Goal: Transaction & Acquisition: Purchase product/service

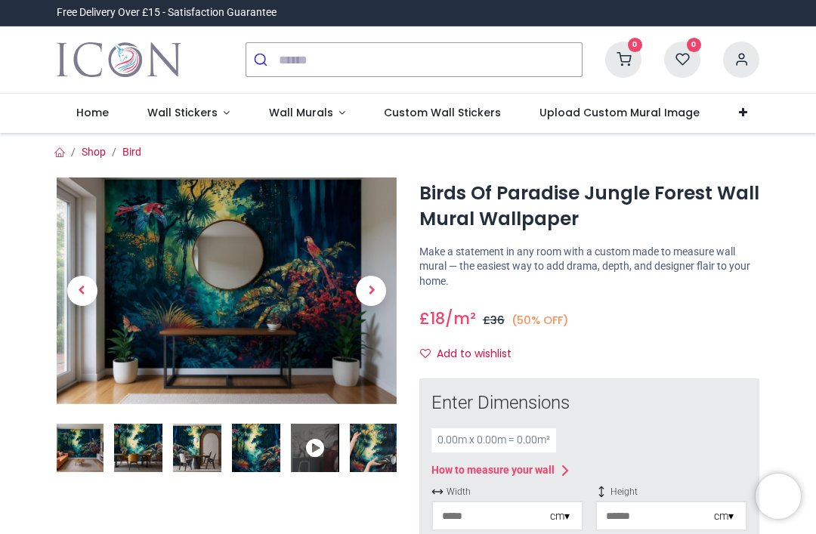
click at [370, 442] on img at bounding box center [374, 448] width 48 height 48
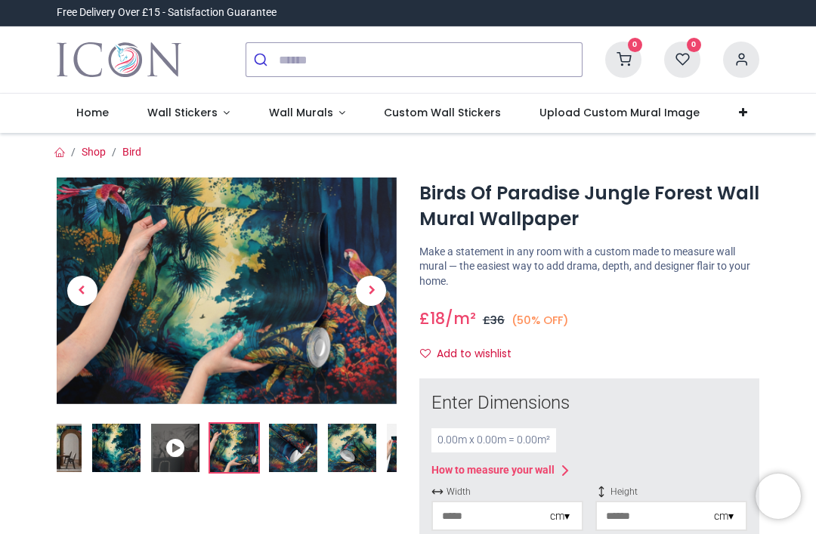
click at [287, 448] on img at bounding box center [293, 448] width 48 height 48
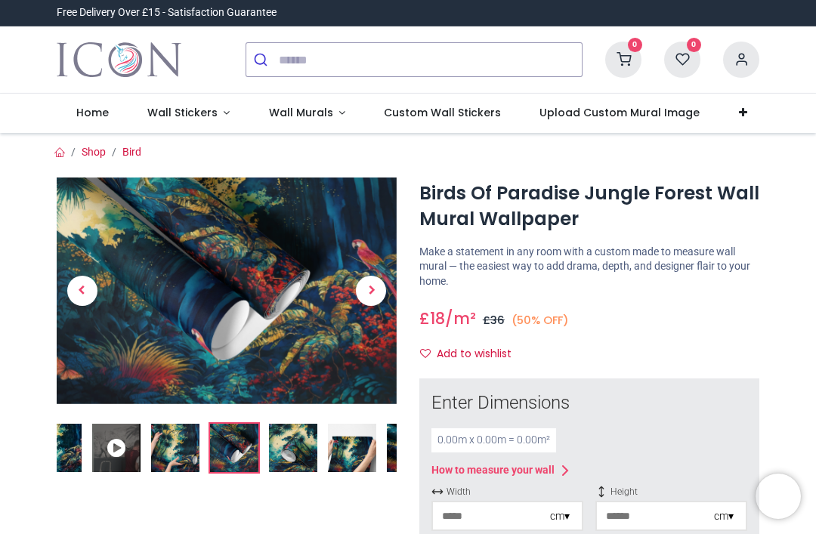
click at [298, 449] on img at bounding box center [293, 448] width 48 height 48
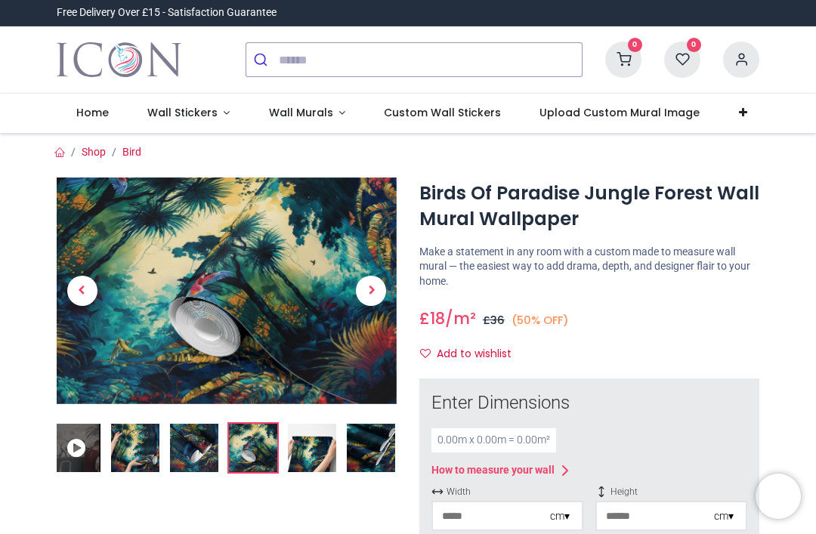
click at [312, 450] on img at bounding box center [312, 448] width 48 height 48
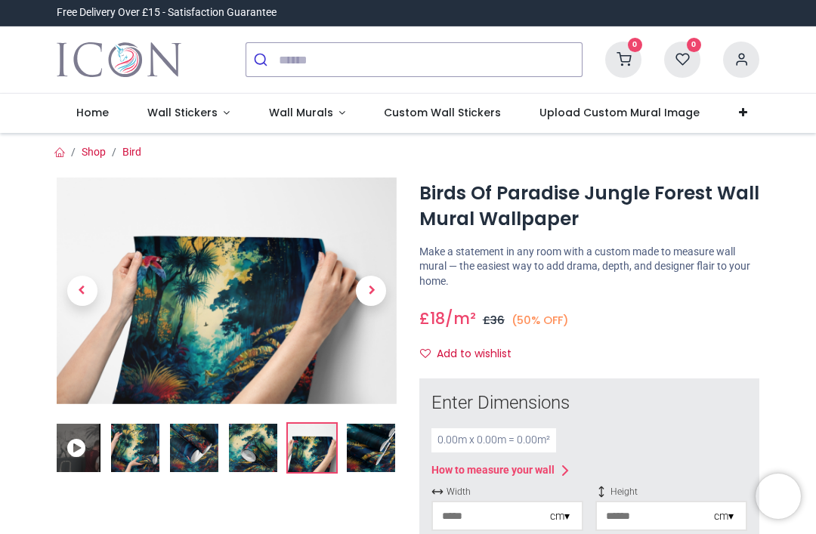
click at [332, 448] on img at bounding box center [312, 448] width 48 height 48
click at [378, 442] on img at bounding box center [371, 448] width 48 height 48
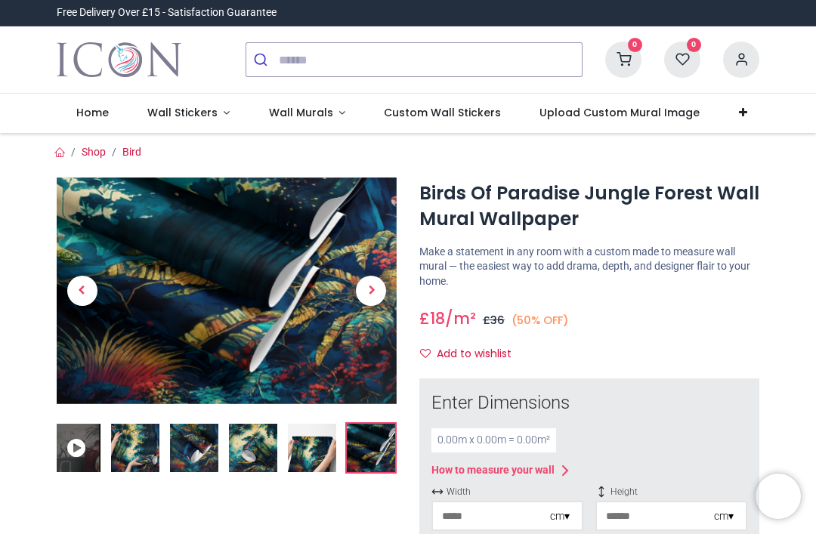
click at [126, 443] on img at bounding box center [135, 448] width 48 height 48
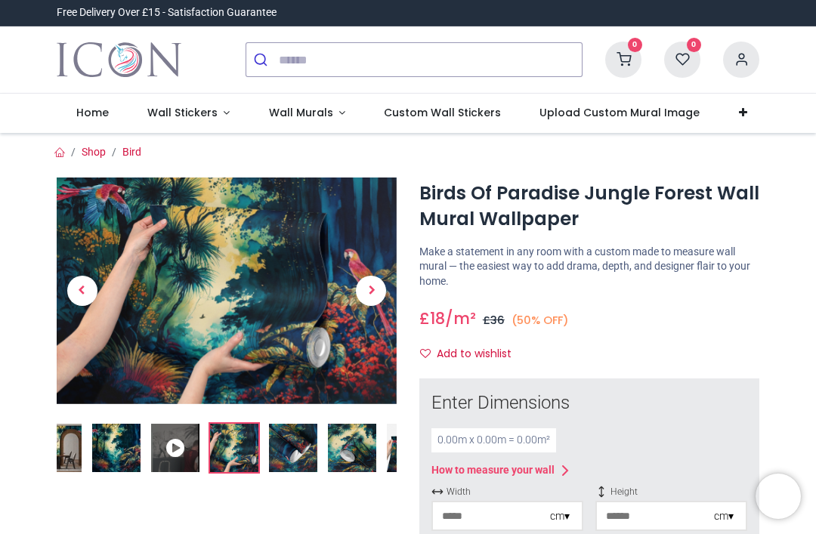
click at [107, 454] on img at bounding box center [116, 448] width 48 height 48
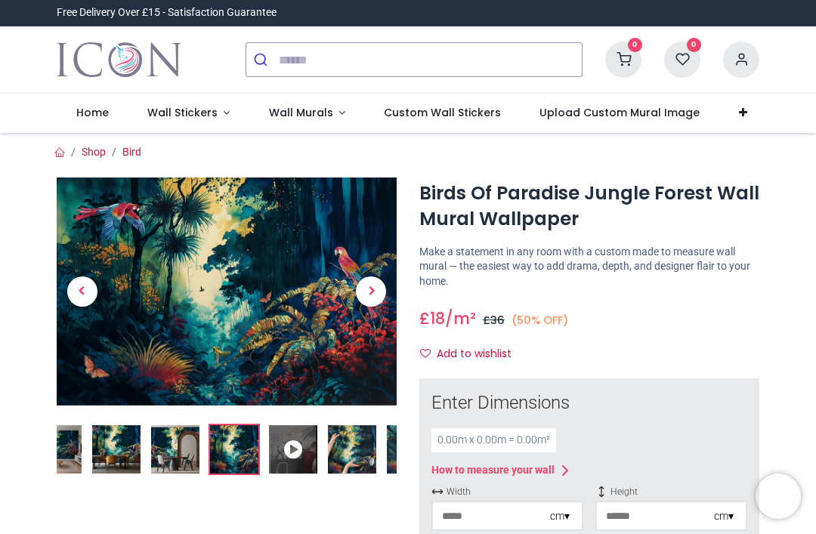
click at [184, 457] on img at bounding box center [175, 450] width 48 height 48
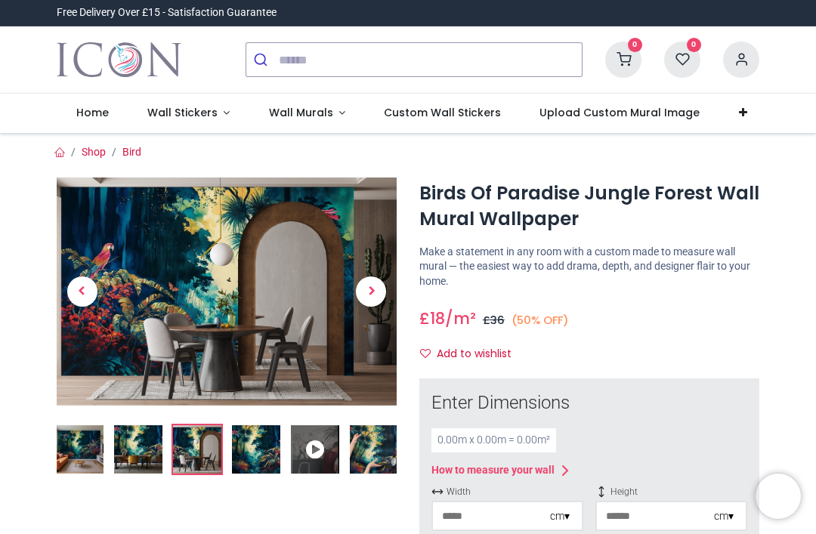
click at [156, 457] on img at bounding box center [138, 450] width 48 height 48
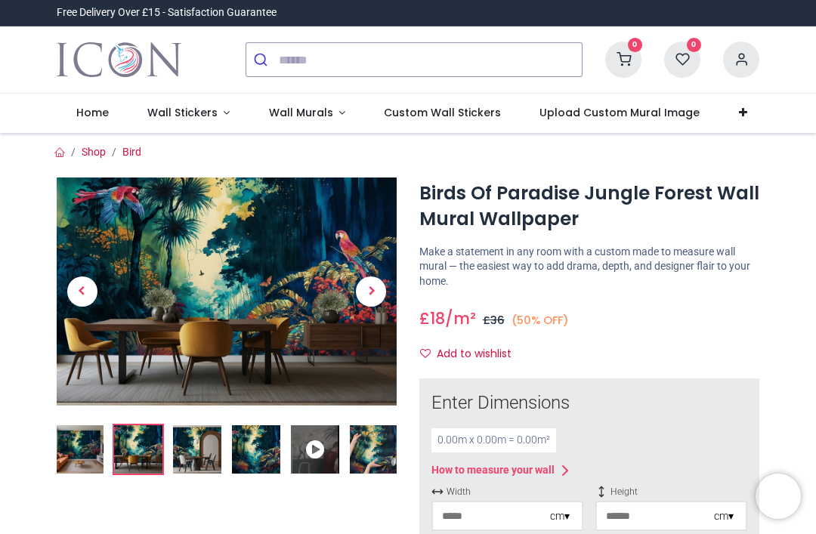
click at [85, 454] on img at bounding box center [79, 450] width 48 height 48
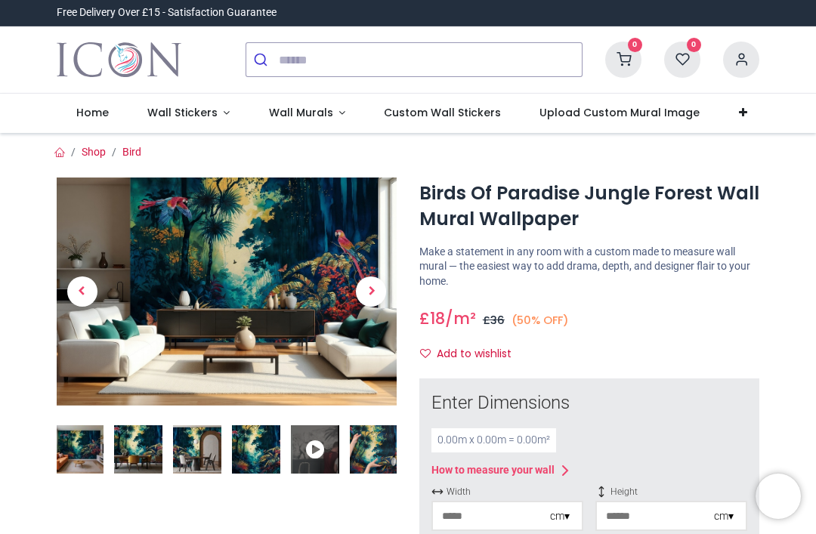
click at [79, 454] on img at bounding box center [79, 450] width 48 height 48
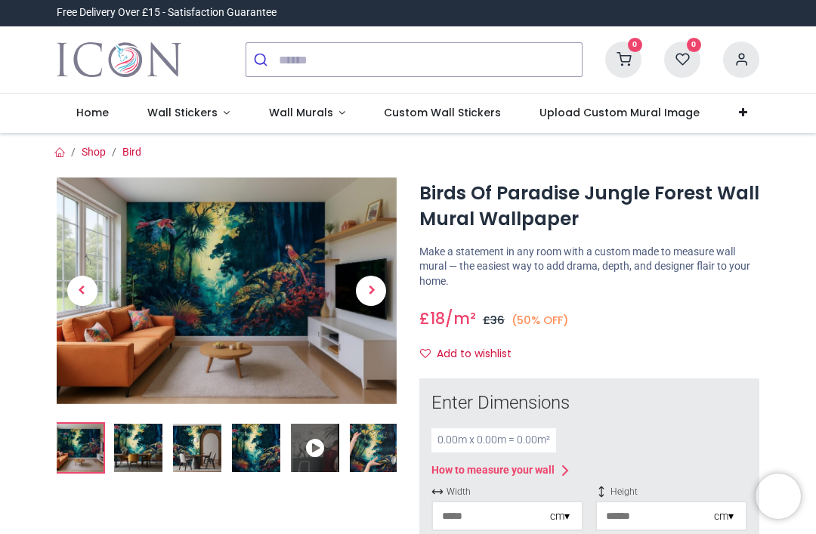
click at [79, 287] on span "Previous" at bounding box center [82, 291] width 30 height 30
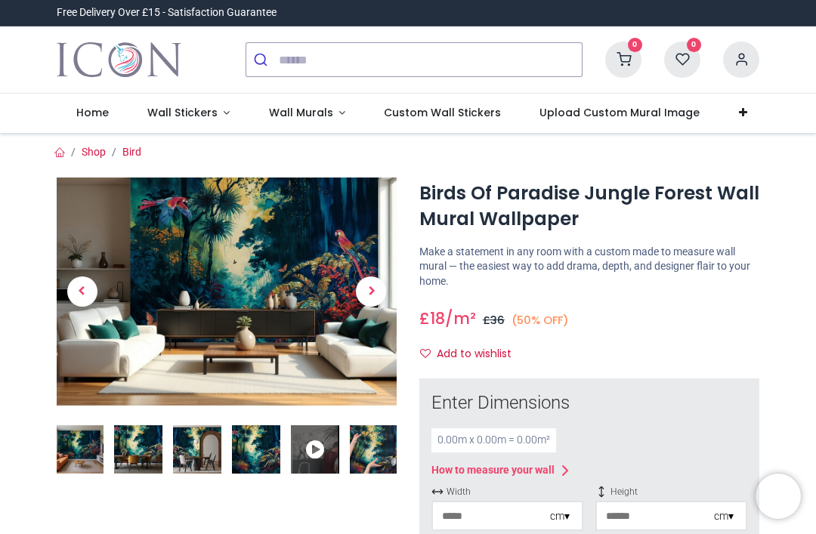
click at [76, 292] on span "Previous" at bounding box center [82, 292] width 30 height 30
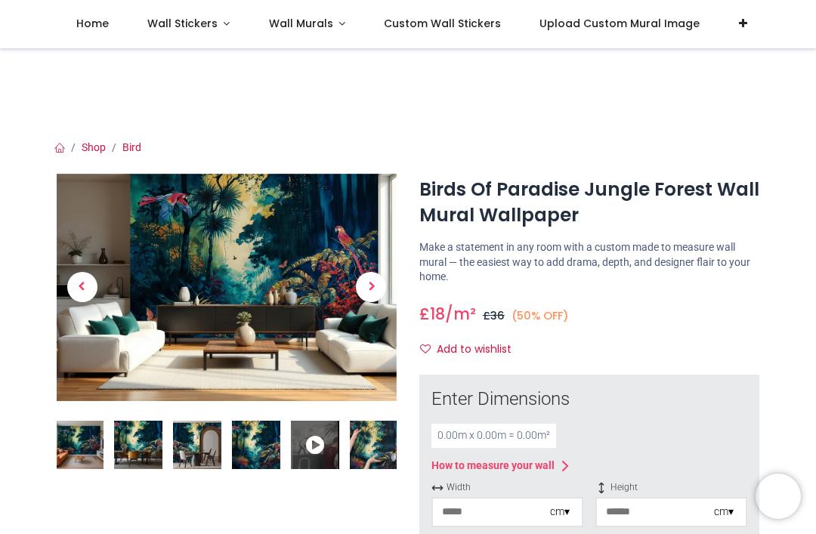
scroll to position [8, 0]
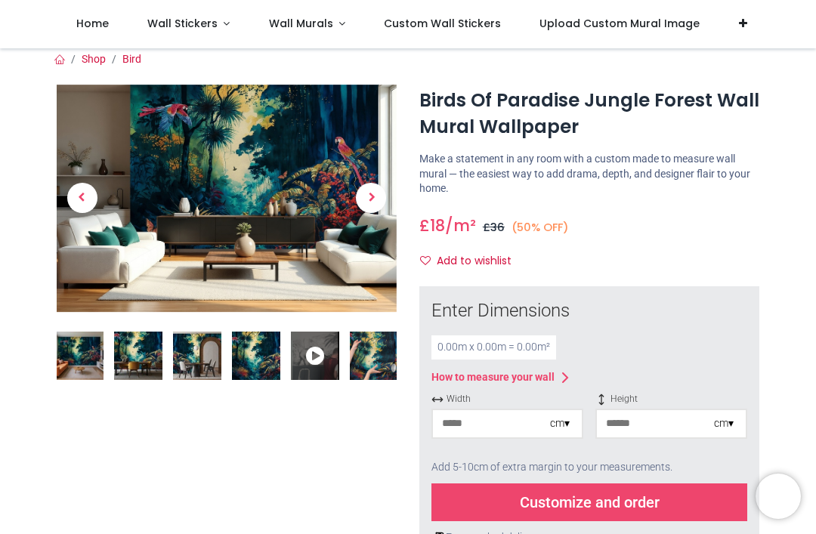
click at [374, 198] on span "Next" at bounding box center [371, 199] width 30 height 30
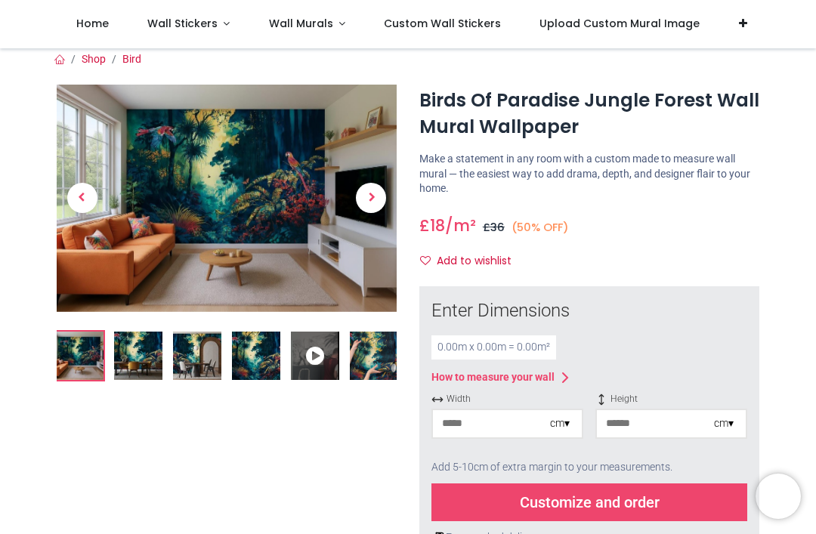
click at [368, 201] on span "Next" at bounding box center [371, 198] width 30 height 30
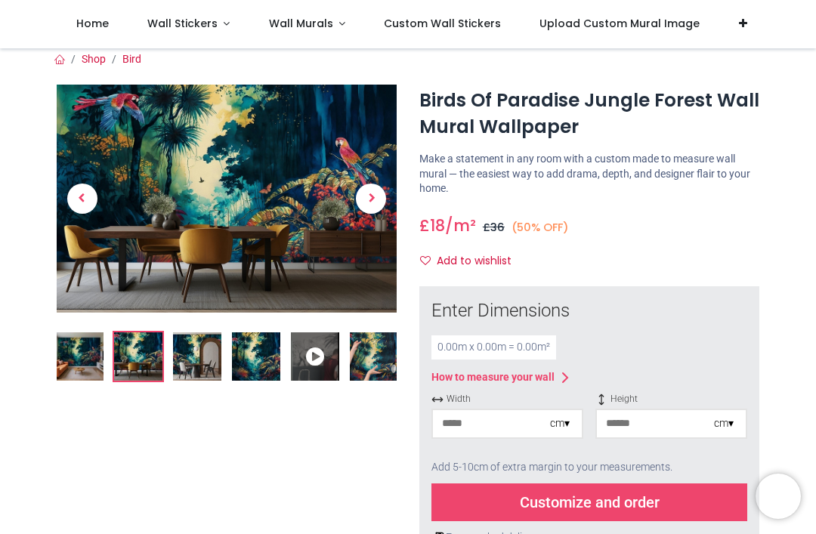
click at [369, 200] on span "Next" at bounding box center [371, 199] width 30 height 30
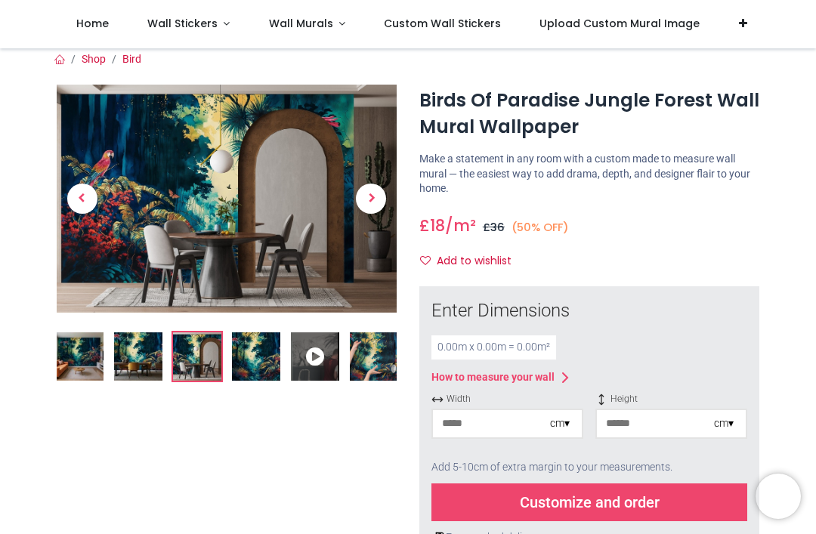
click at [376, 191] on span "Next" at bounding box center [371, 199] width 30 height 30
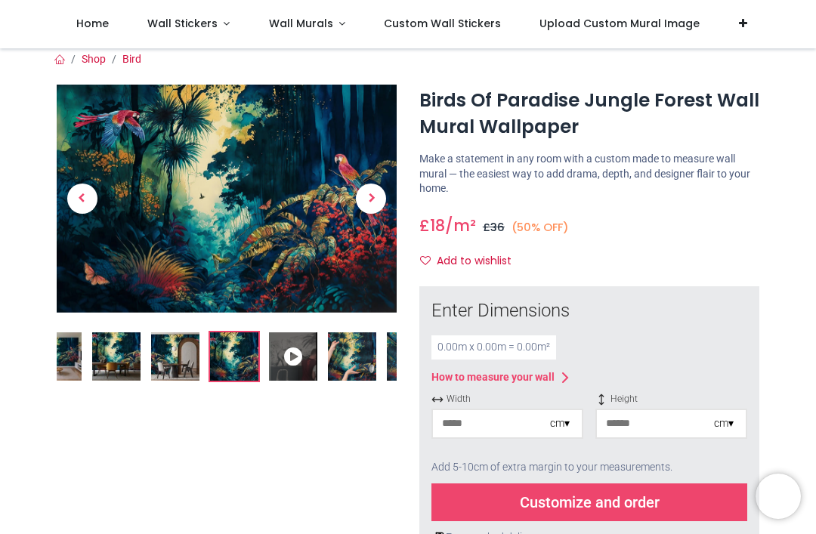
click at [382, 193] on span "Next" at bounding box center [371, 199] width 30 height 30
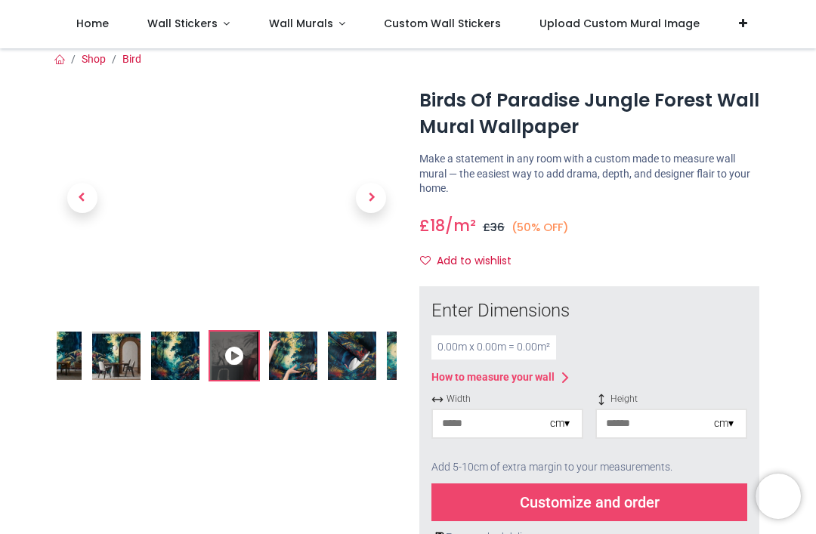
click at [383, 193] on span "Next" at bounding box center [371, 198] width 30 height 30
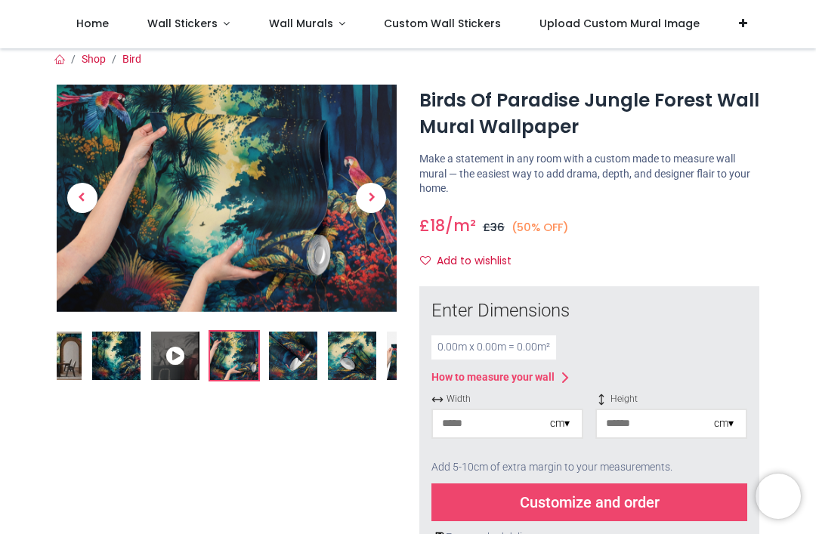
click at [386, 196] on span "Next" at bounding box center [371, 198] width 30 height 30
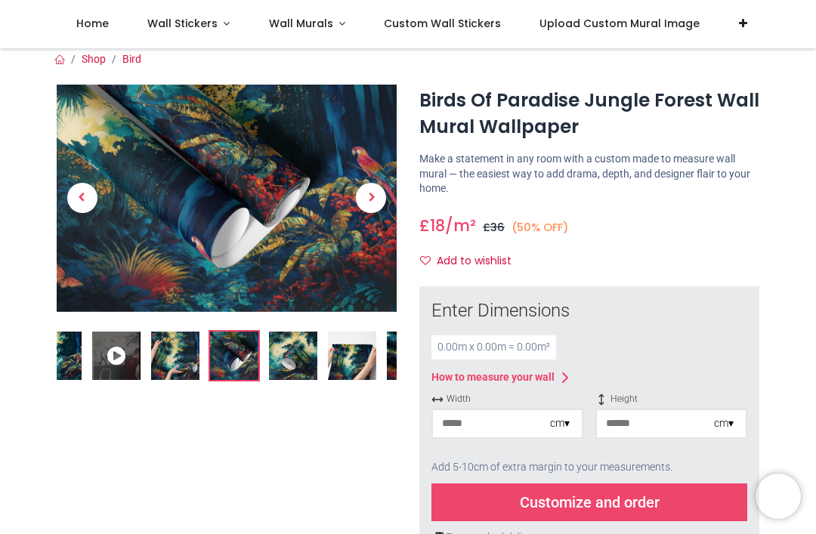
click at [386, 197] on span "Next" at bounding box center [371, 198] width 30 height 30
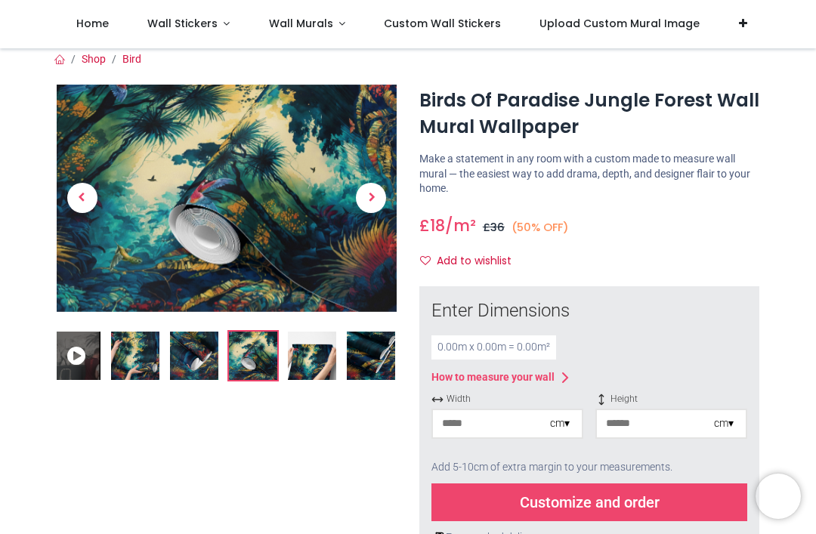
click at [377, 198] on span "Next" at bounding box center [371, 198] width 30 height 30
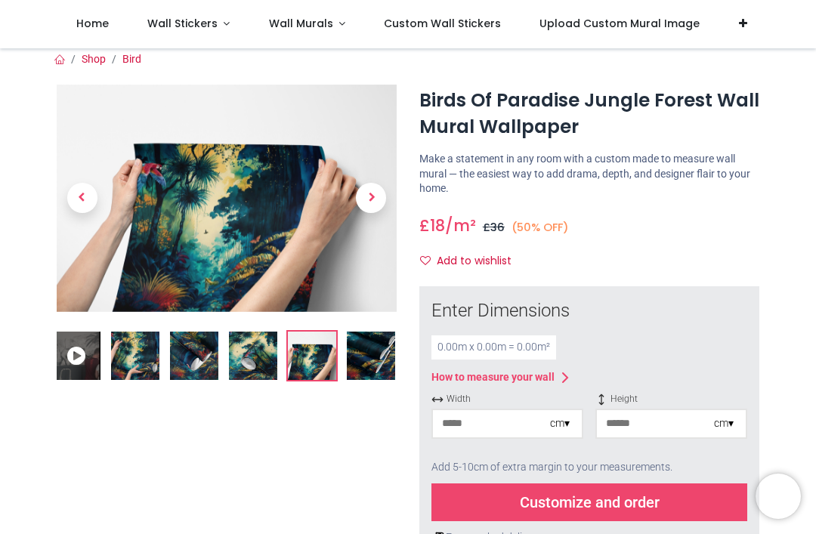
click at [376, 197] on span "Next" at bounding box center [371, 198] width 30 height 30
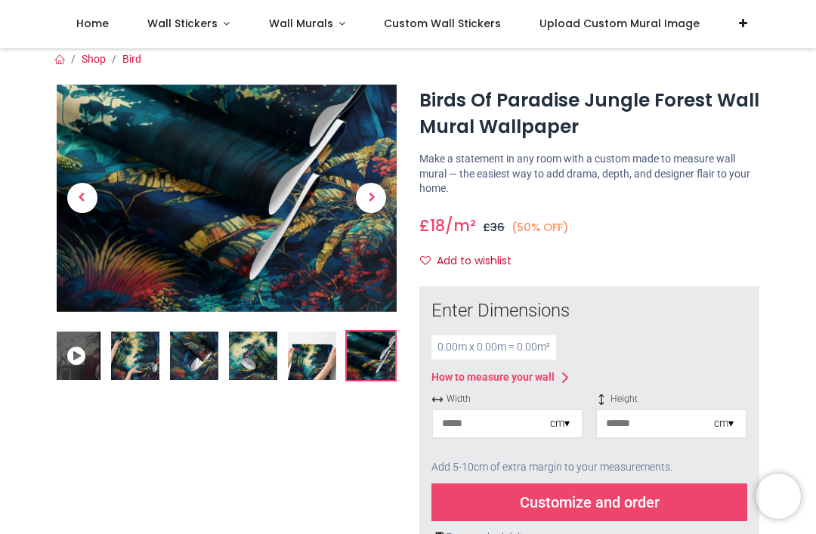
click at [381, 194] on span "Next" at bounding box center [371, 198] width 30 height 30
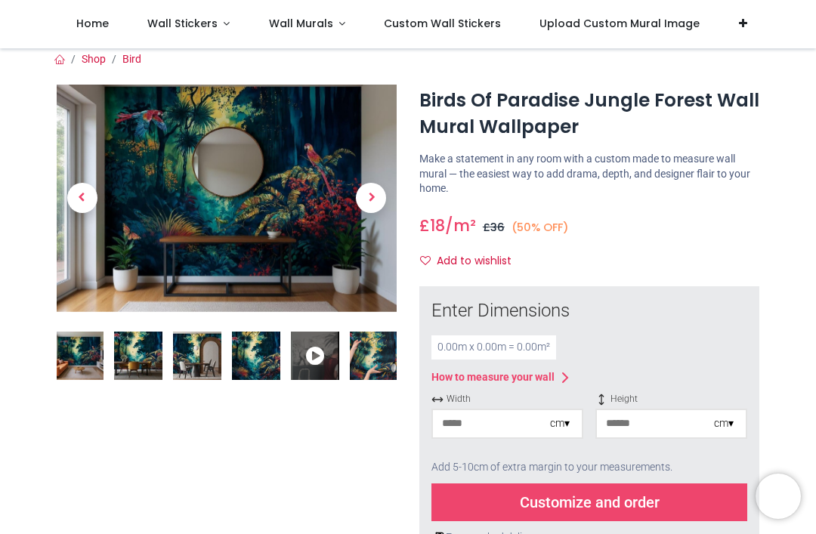
click at [381, 202] on span "Next" at bounding box center [371, 198] width 30 height 30
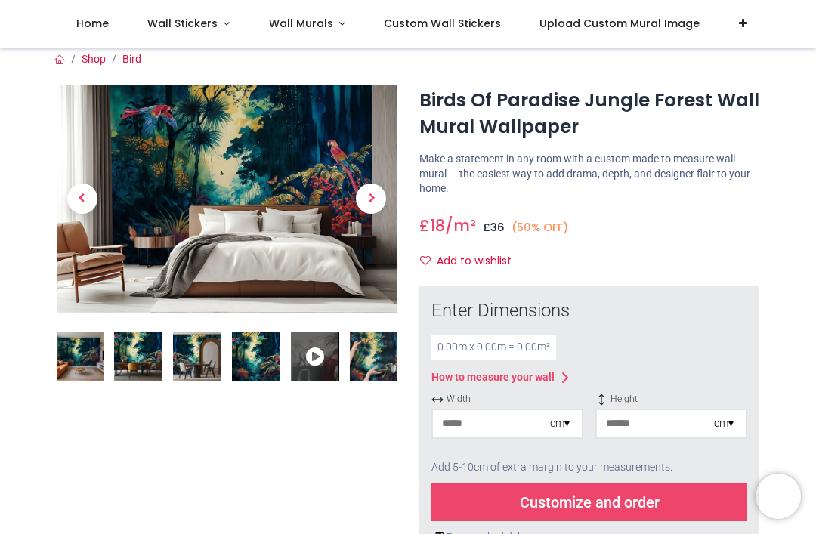
click at [373, 357] on img at bounding box center [374, 357] width 48 height 48
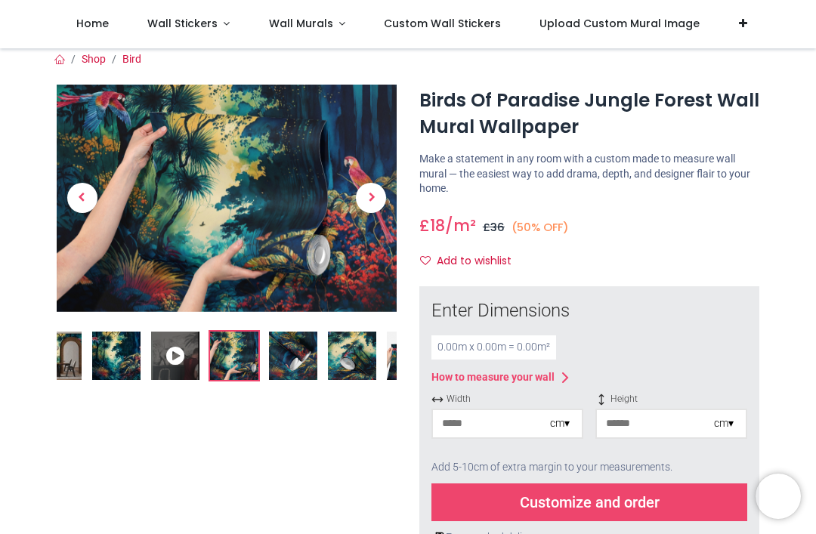
click at [360, 359] on img at bounding box center [352, 356] width 48 height 48
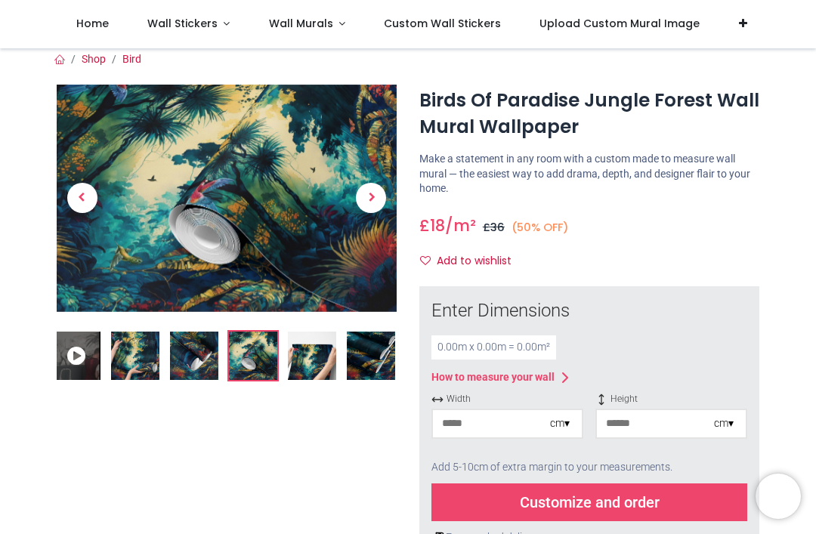
click at [312, 358] on img at bounding box center [312, 356] width 48 height 48
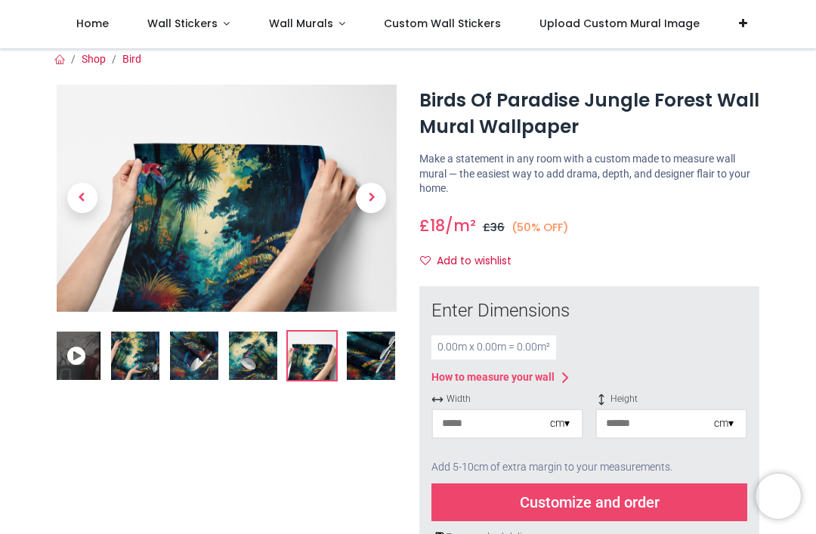
click at [371, 353] on img at bounding box center [371, 356] width 48 height 48
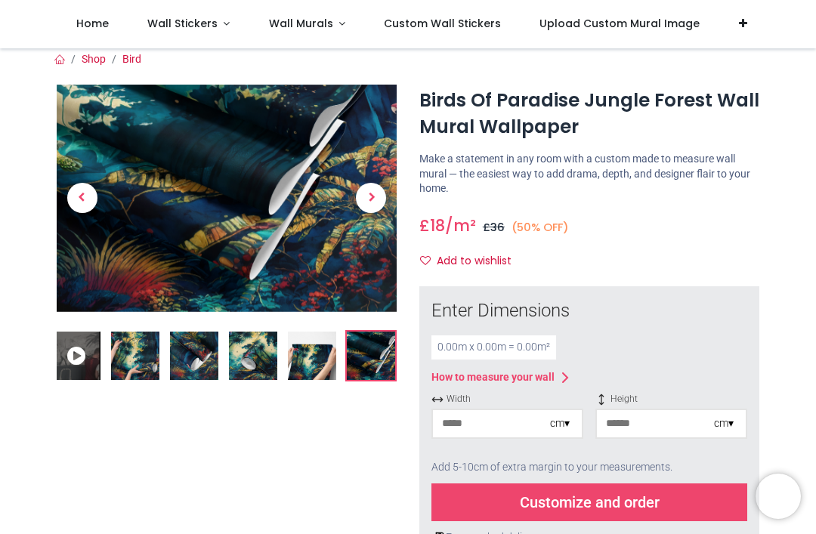
click at [379, 196] on span "Next" at bounding box center [371, 198] width 30 height 30
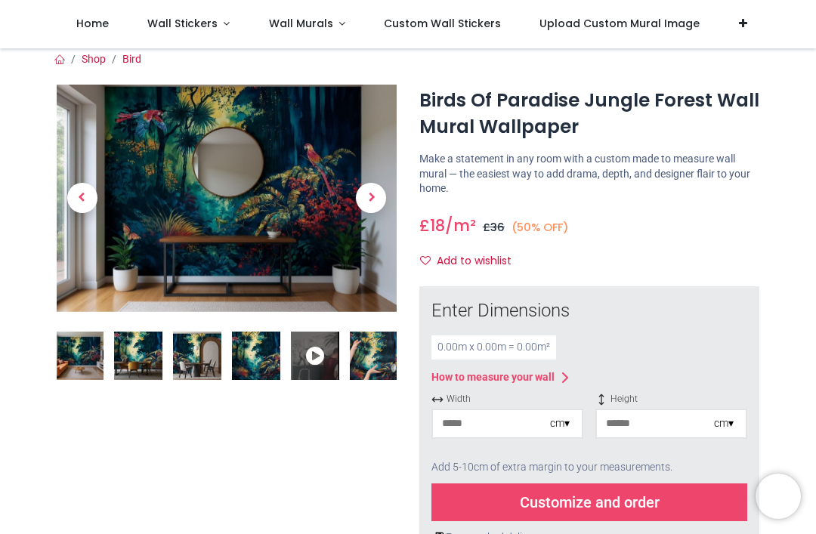
click at [380, 203] on span "Next" at bounding box center [371, 198] width 30 height 30
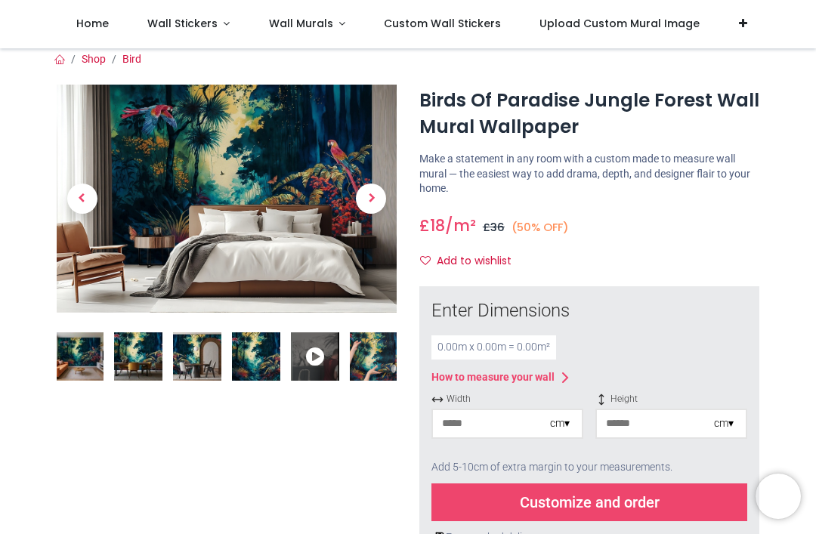
click at [379, 202] on span "Next" at bounding box center [371, 199] width 30 height 30
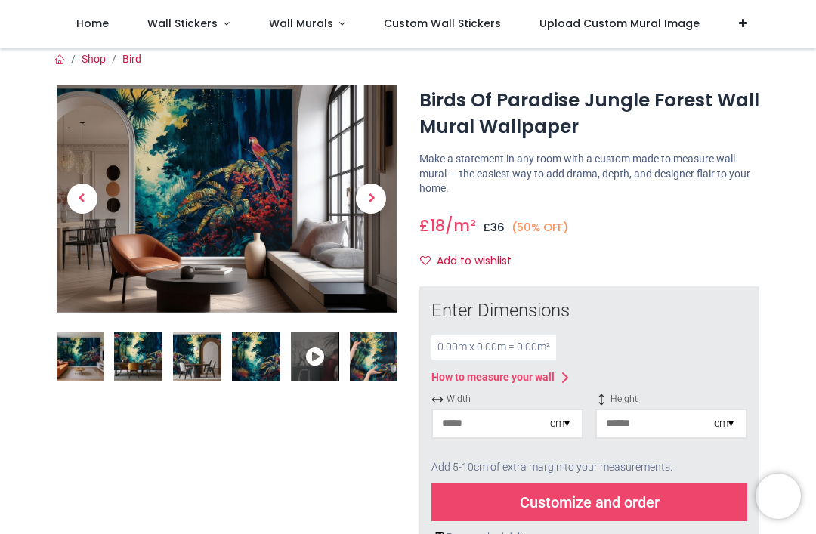
click at [382, 201] on span "Next" at bounding box center [371, 199] width 30 height 30
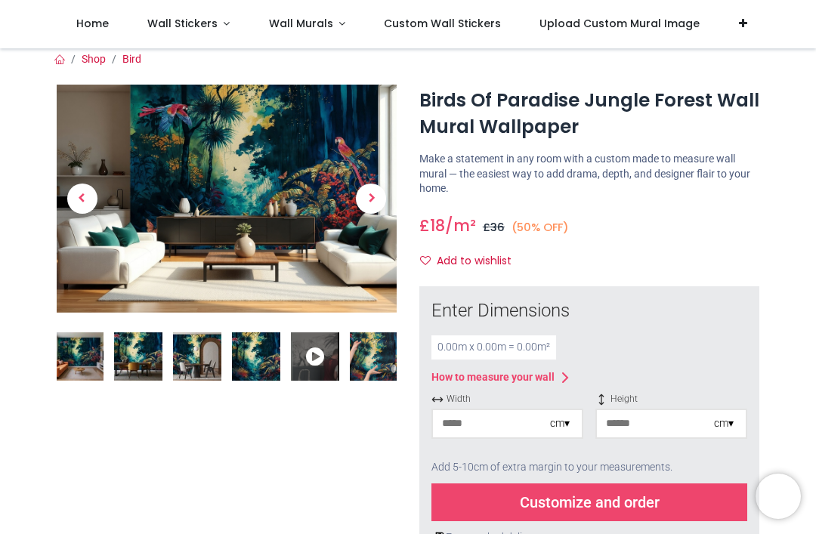
click at [380, 208] on span "Next" at bounding box center [371, 199] width 30 height 30
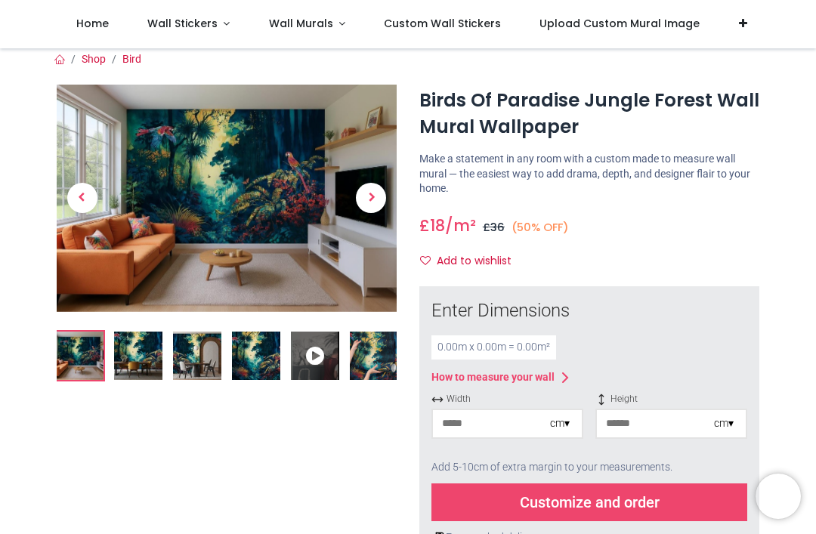
click at [380, 205] on span "Next" at bounding box center [371, 198] width 30 height 30
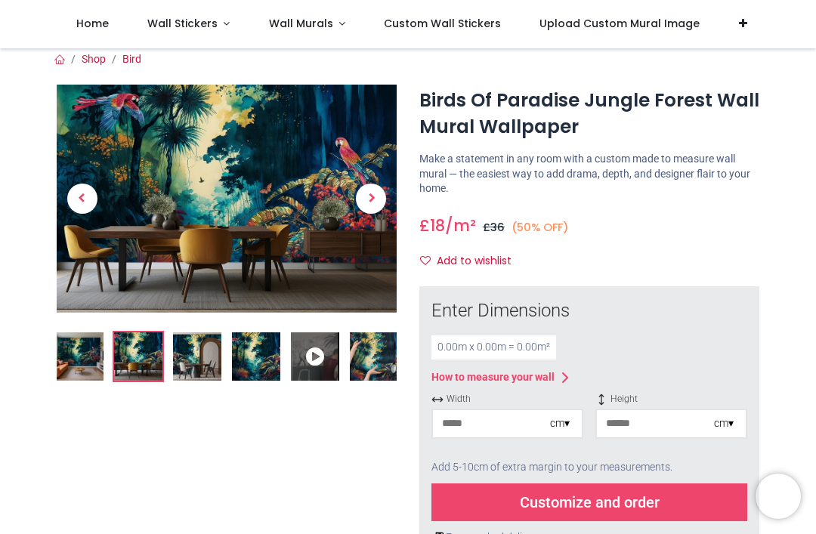
click at [382, 203] on span "Next" at bounding box center [371, 199] width 30 height 30
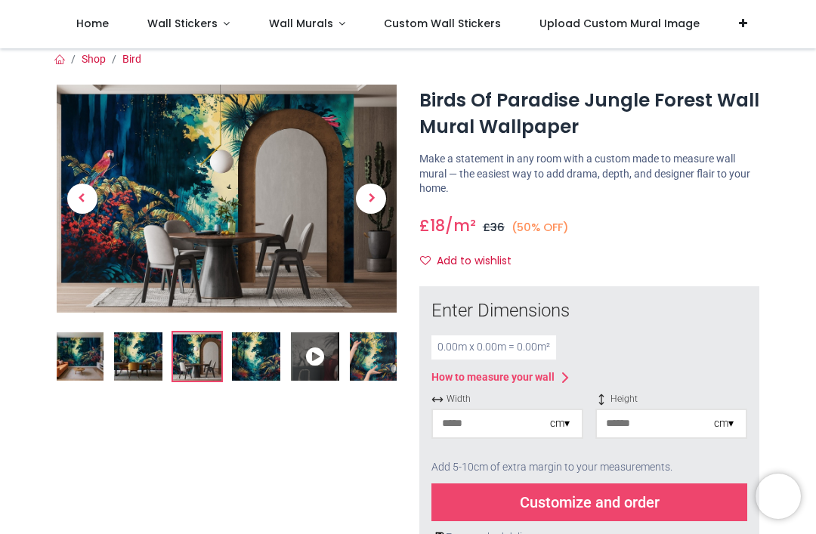
click at [390, 202] on link at bounding box center [371, 199] width 51 height 160
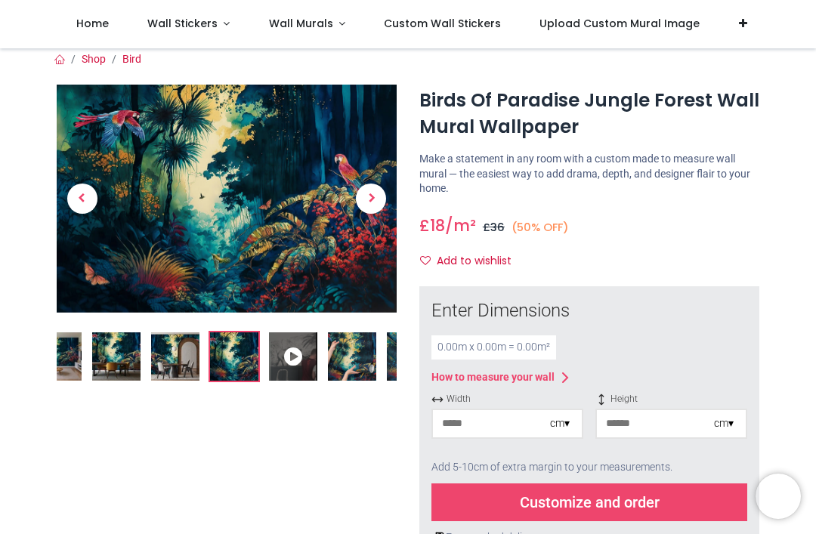
click at [389, 205] on link at bounding box center [371, 199] width 51 height 160
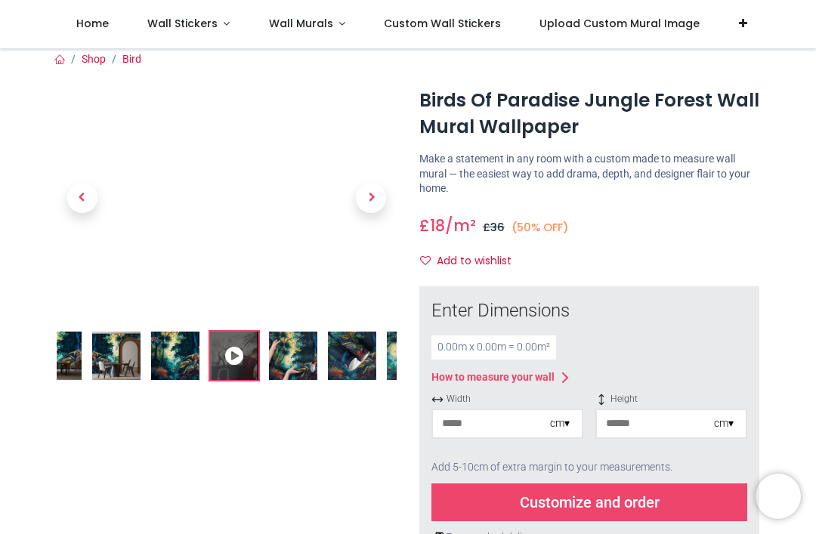
click at [73, 195] on span "Previous" at bounding box center [82, 198] width 30 height 30
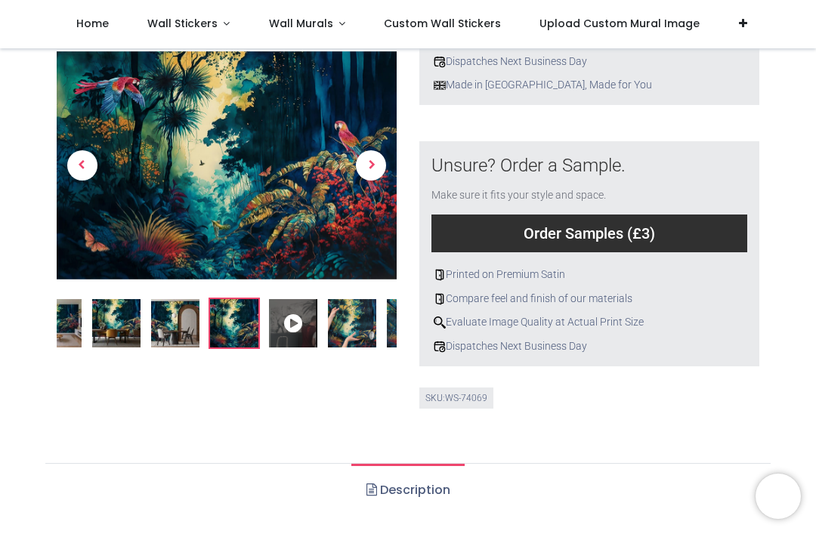
scroll to position [510, 0]
click at [677, 223] on div "Order Samples (£3)" at bounding box center [590, 233] width 316 height 38
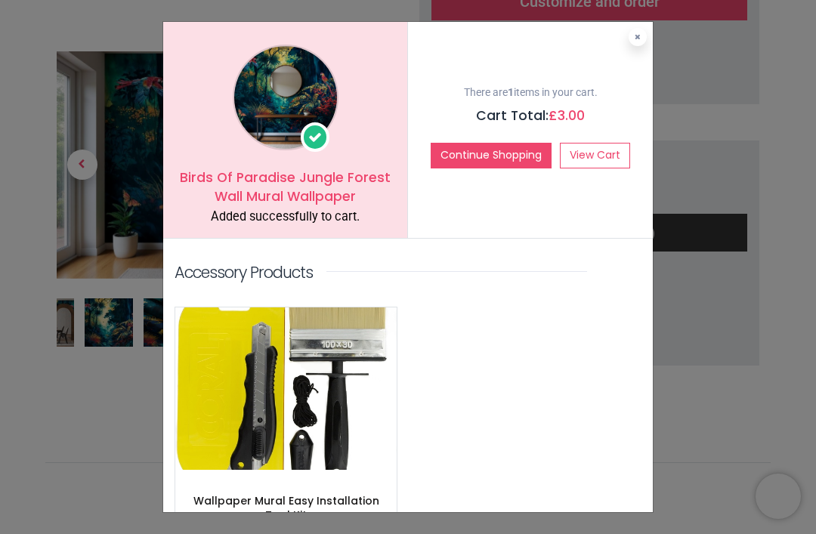
click at [513, 156] on button "Continue Shopping" at bounding box center [491, 156] width 121 height 26
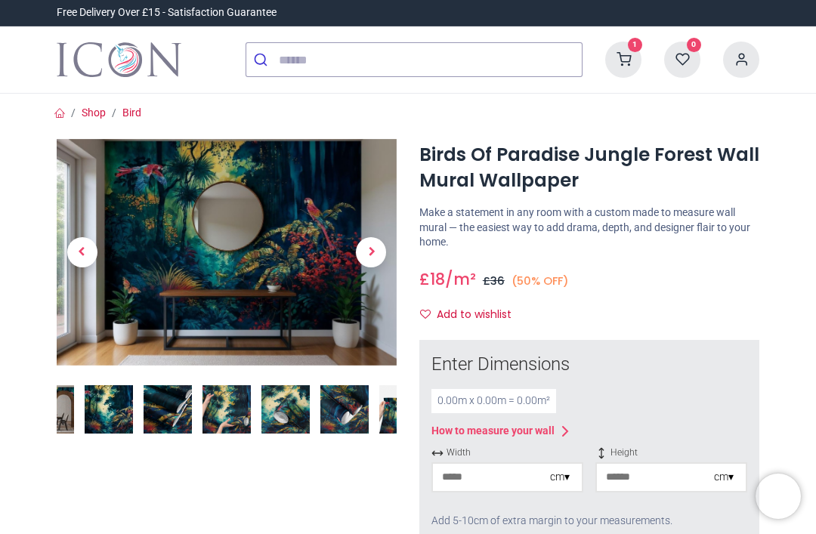
click at [132, 57] on img "Logo of Icon Wall Stickers" at bounding box center [119, 60] width 125 height 42
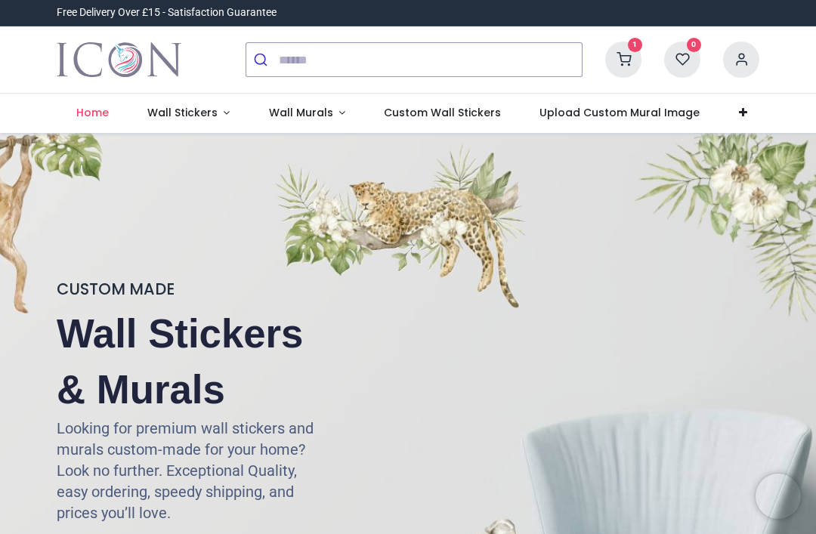
click at [310, 109] on span "Wall Murals" at bounding box center [301, 112] width 64 height 15
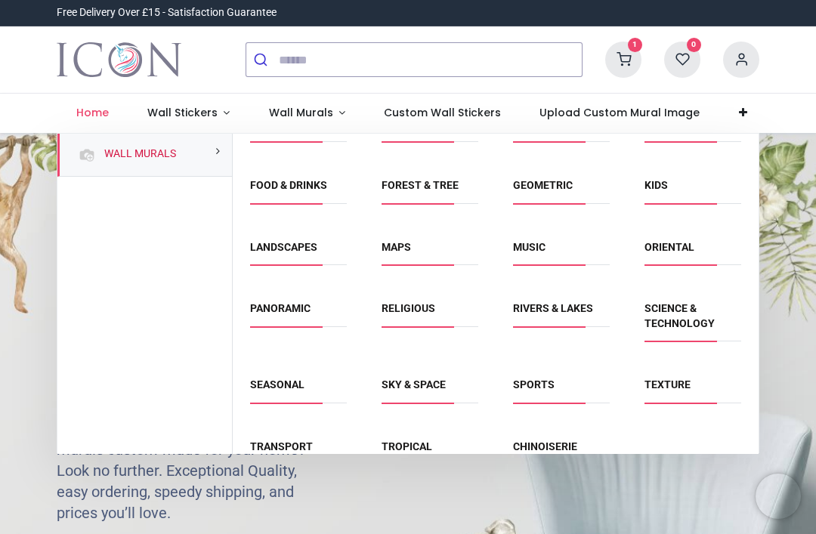
scroll to position [92, 0]
click at [283, 313] on link "Panoramic" at bounding box center [280, 309] width 60 height 12
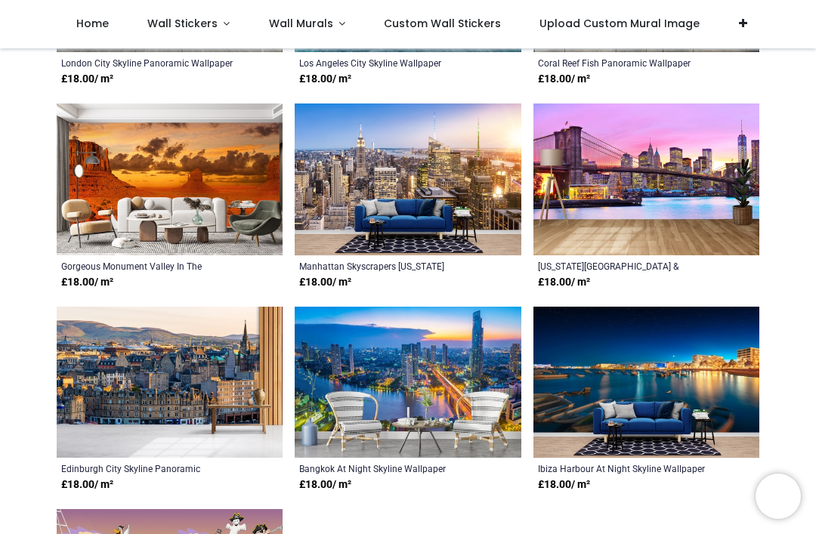
scroll to position [1789, 0]
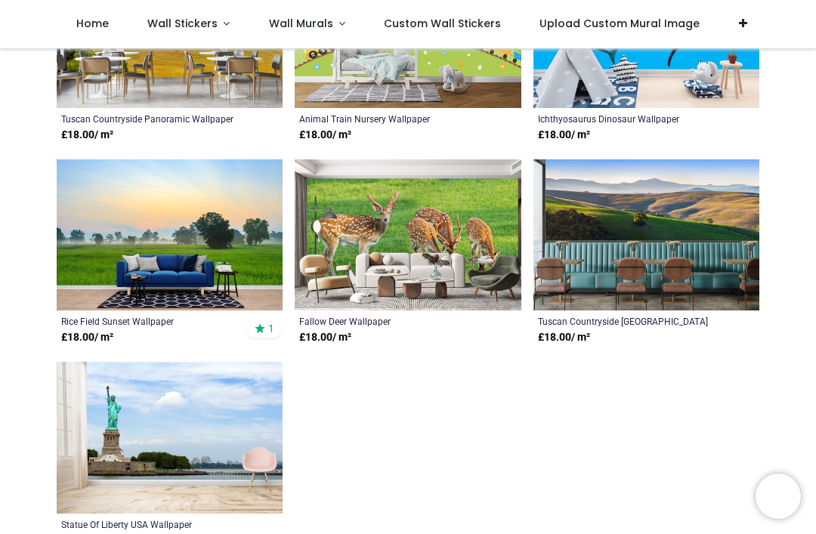
scroll to position [3638, 0]
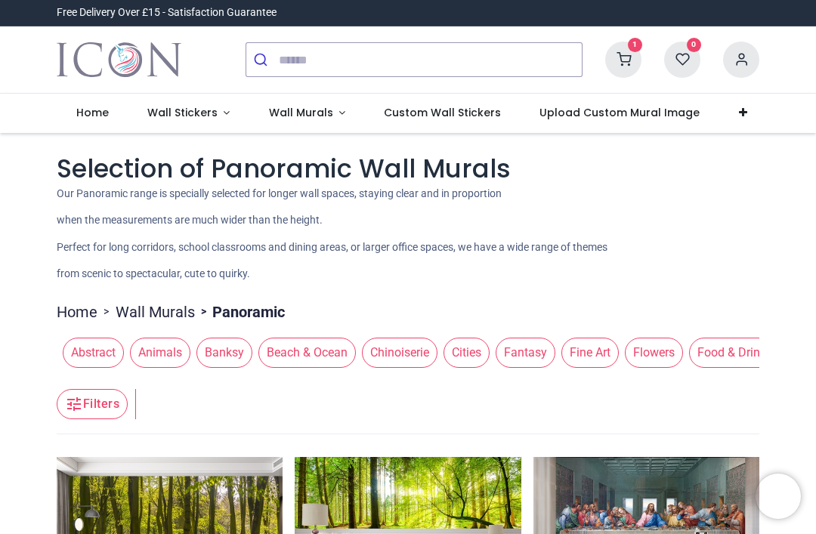
click at [298, 119] on span "Wall Murals" at bounding box center [301, 112] width 64 height 15
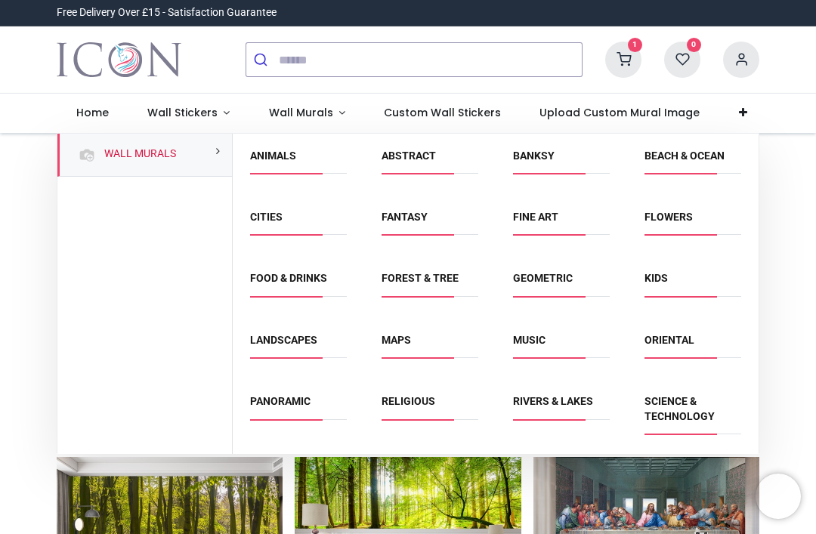
click at [439, 279] on link "Forest & Tree" at bounding box center [420, 278] width 77 height 12
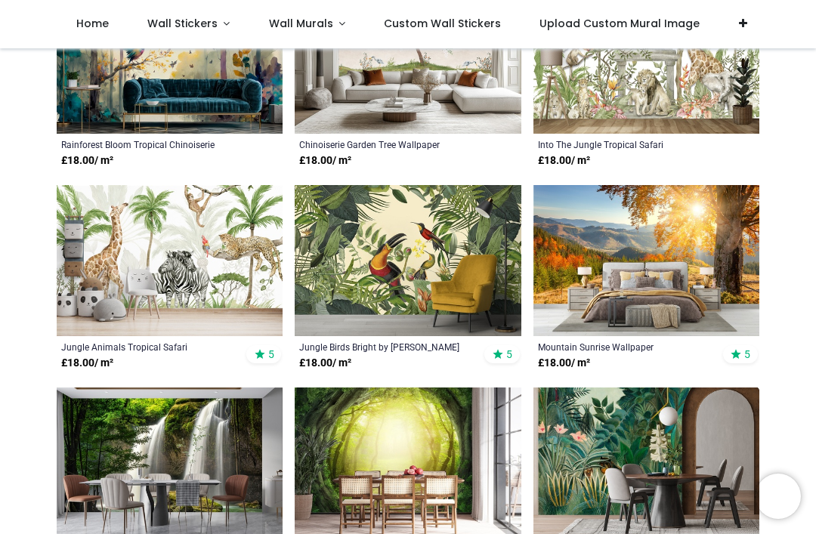
scroll to position [1584, 0]
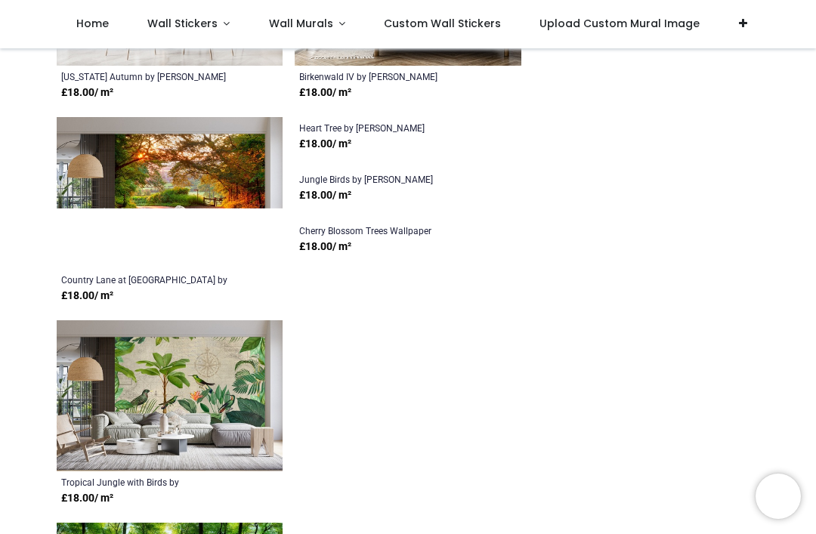
scroll to position [3510, 0]
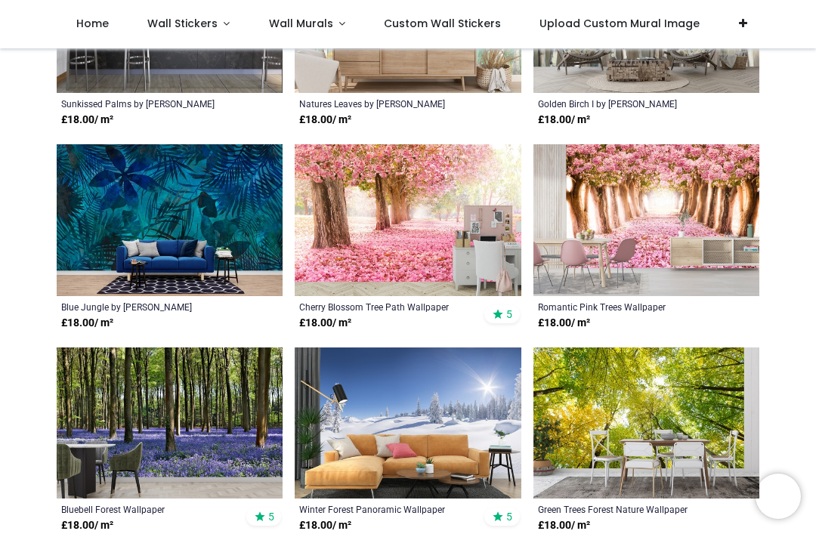
scroll to position [4261, 0]
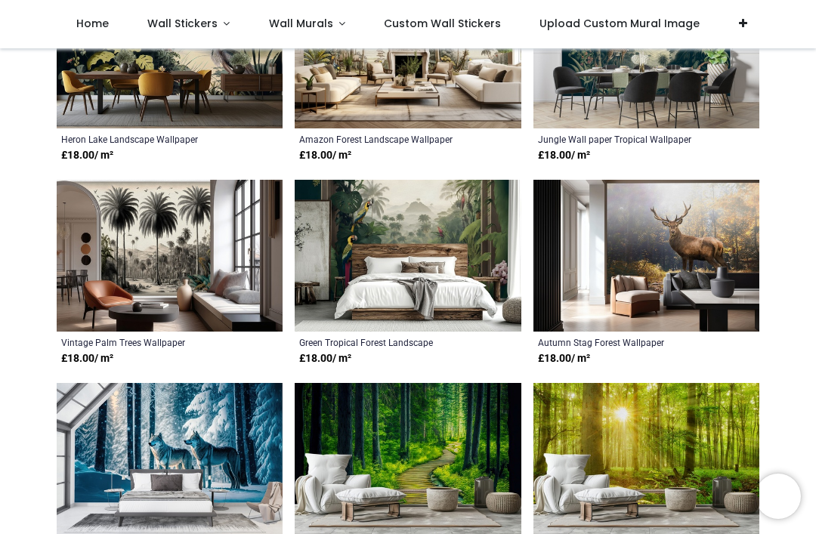
scroll to position [7272, 0]
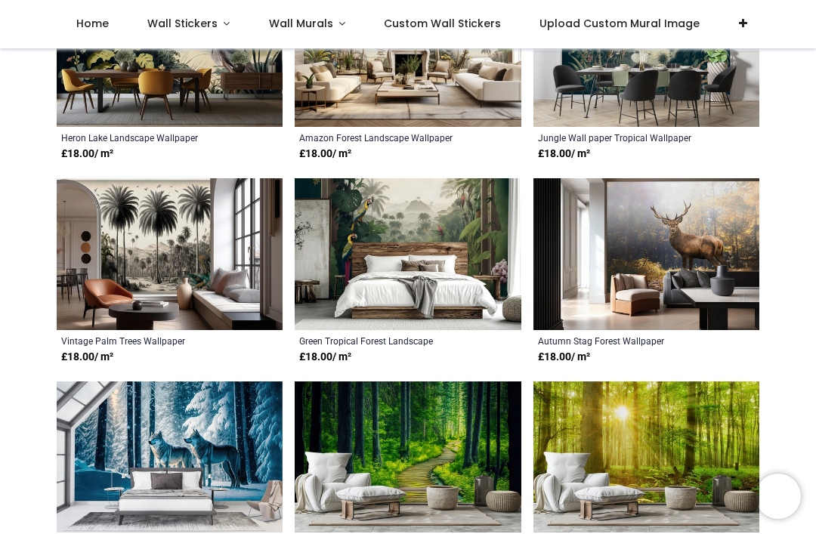
click at [425, 265] on img at bounding box center [408, 254] width 226 height 152
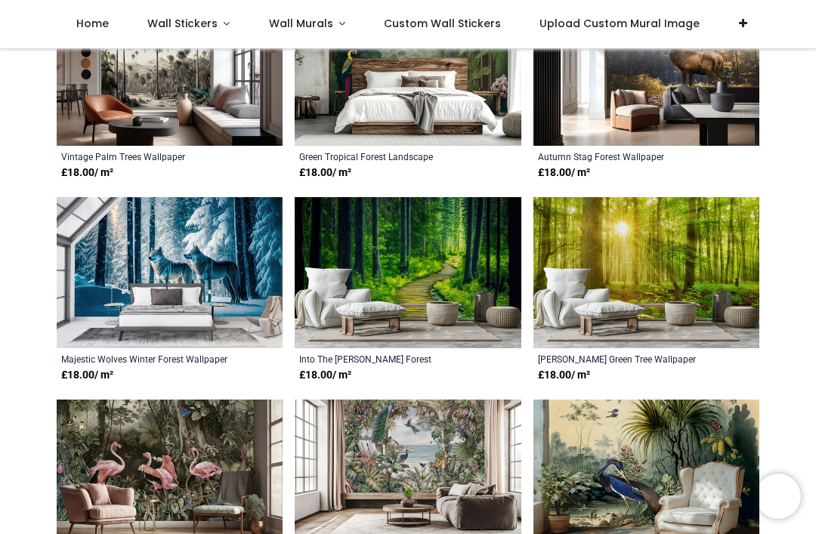
scroll to position [7432, 0]
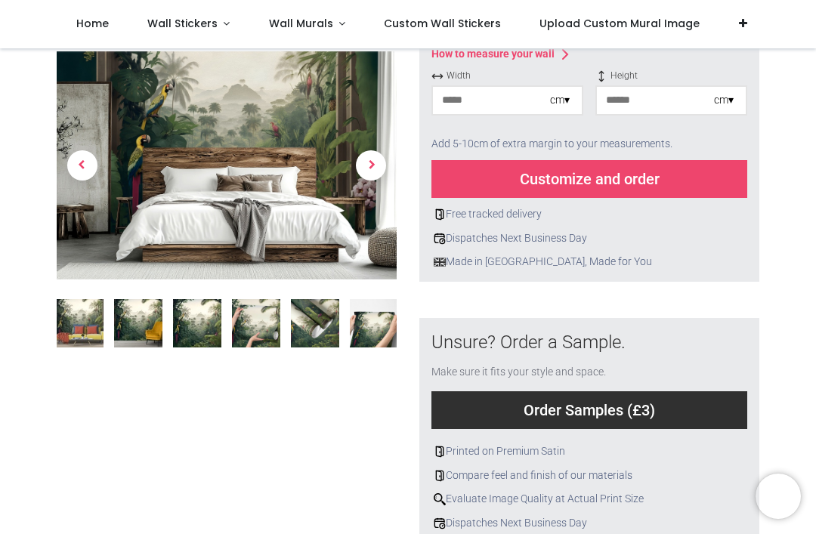
scroll to position [352, 0]
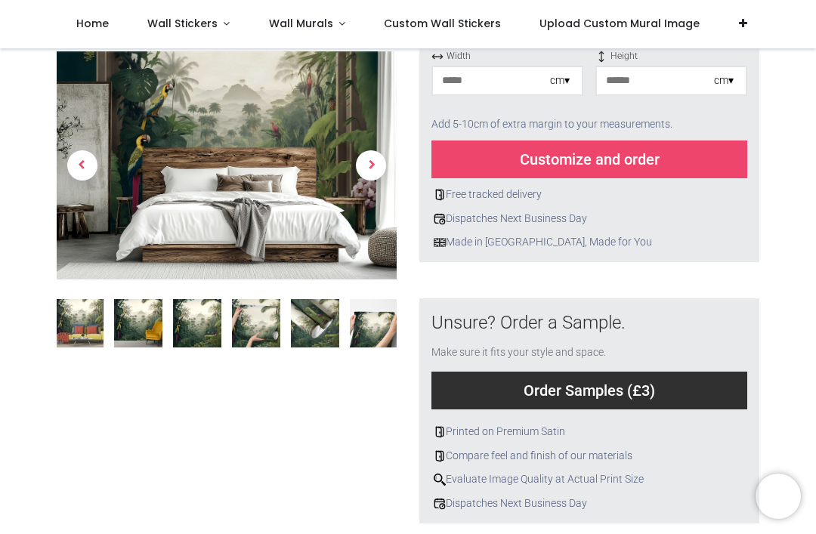
click at [639, 388] on div "Order Samples (£3)" at bounding box center [590, 391] width 316 height 38
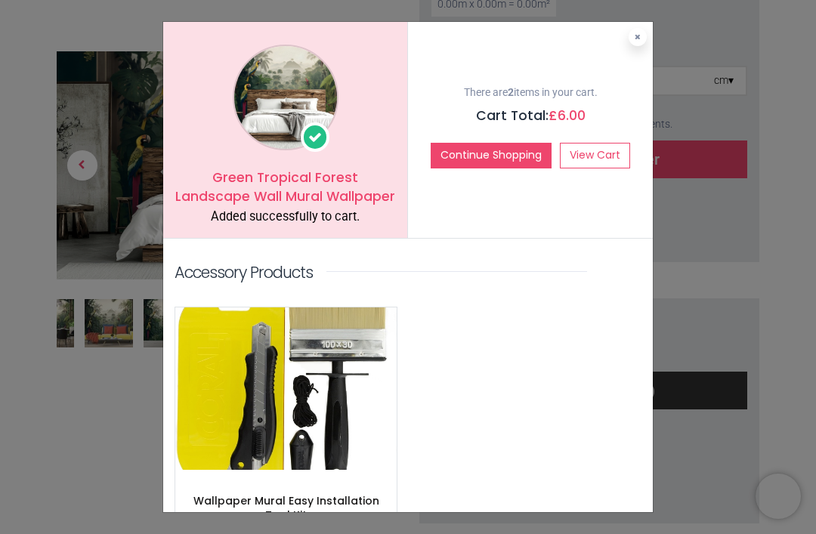
click at [638, 38] on icon at bounding box center [638, 37] width 6 height 8
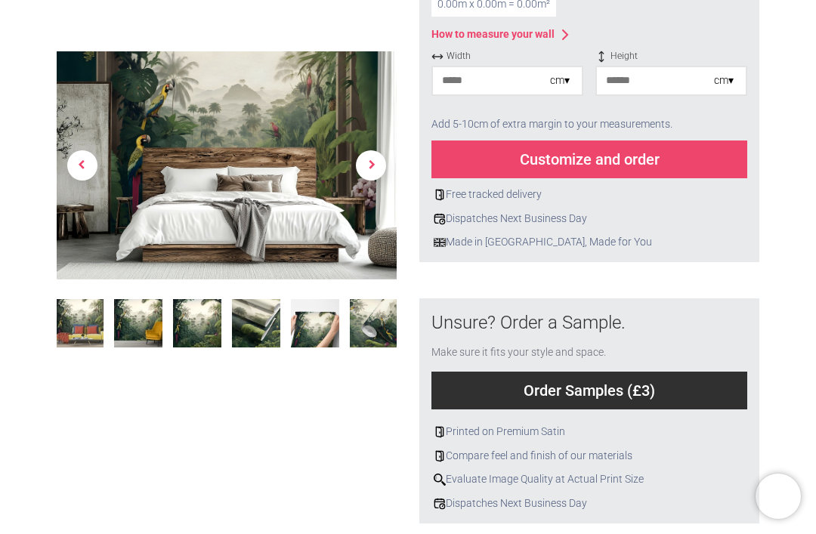
click at [194, 322] on img at bounding box center [197, 323] width 48 height 48
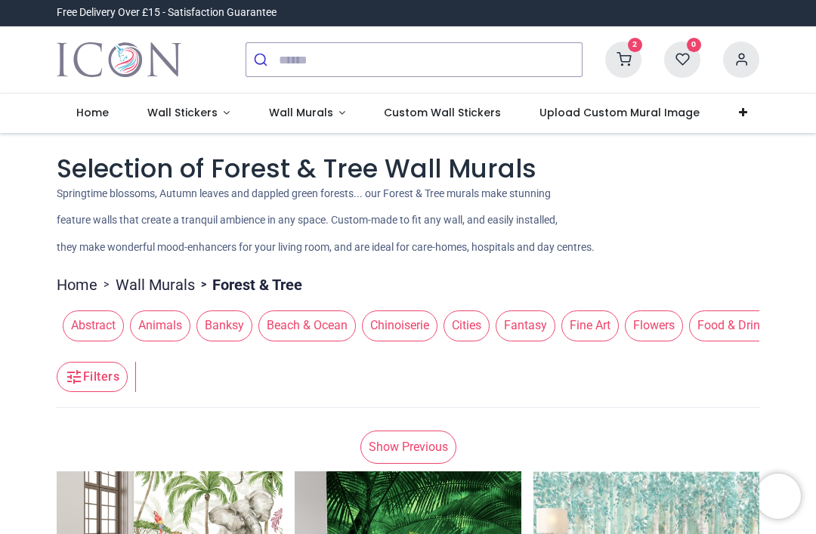
click at [331, 113] on link "Wall Murals" at bounding box center [307, 113] width 116 height 39
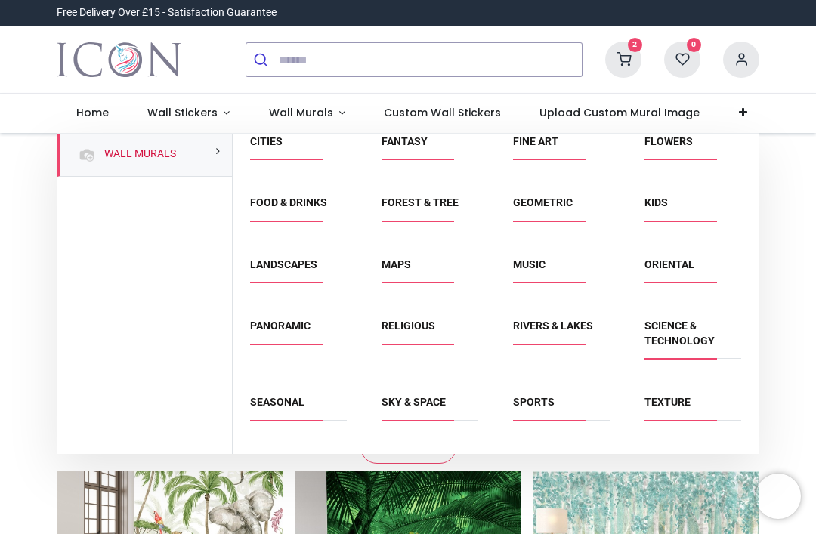
scroll to position [76, 0]
click at [287, 264] on link "Landscapes" at bounding box center [283, 264] width 67 height 12
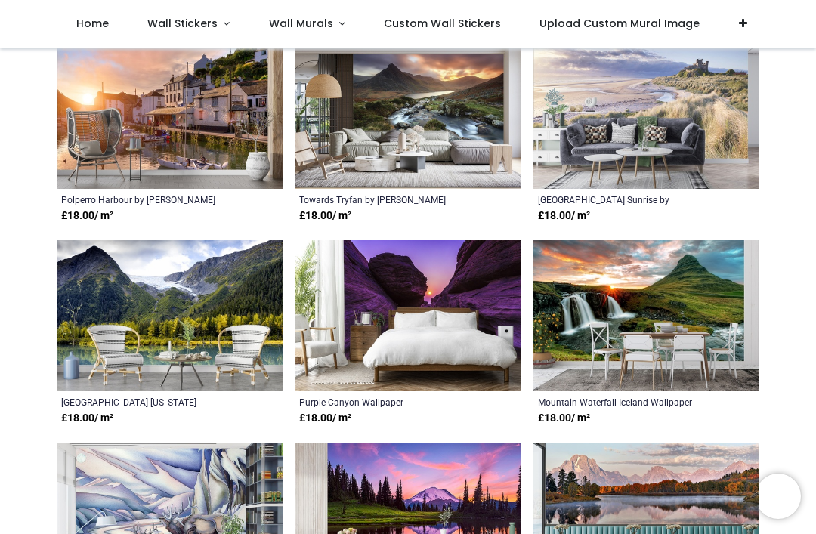
scroll to position [1528, 0]
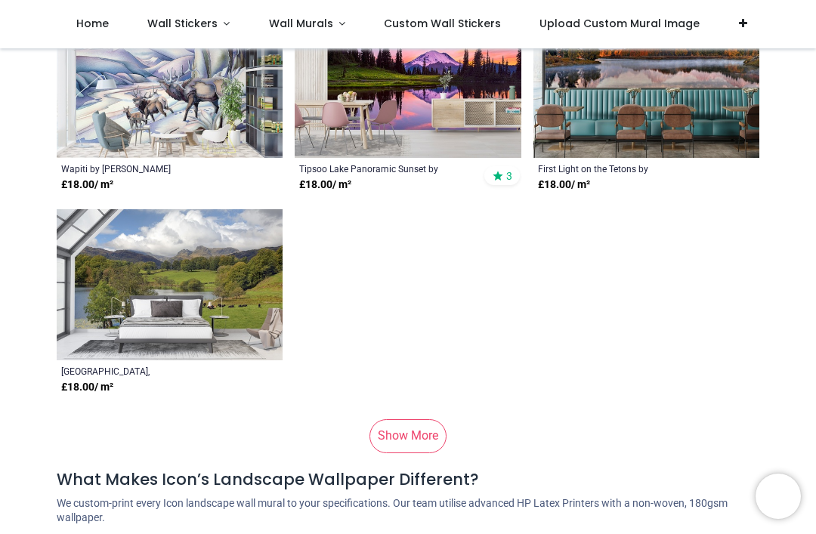
scroll to position [2225, 0]
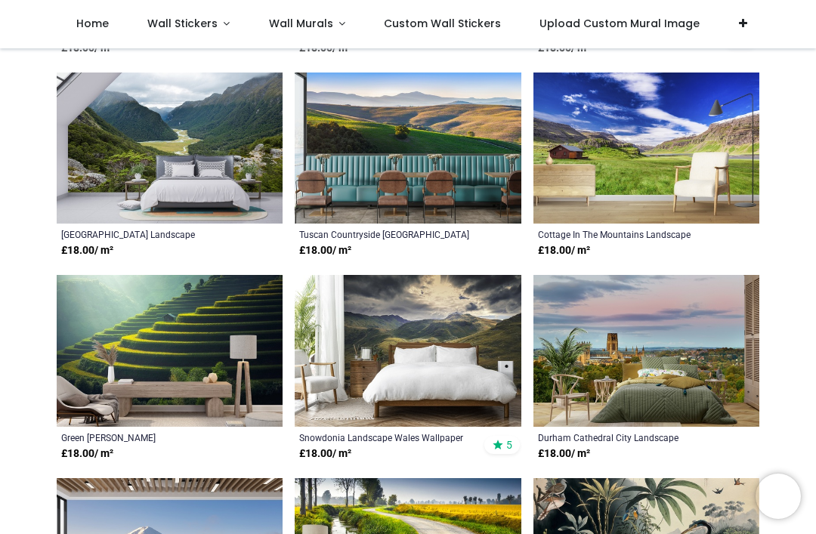
scroll to position [5351, 0]
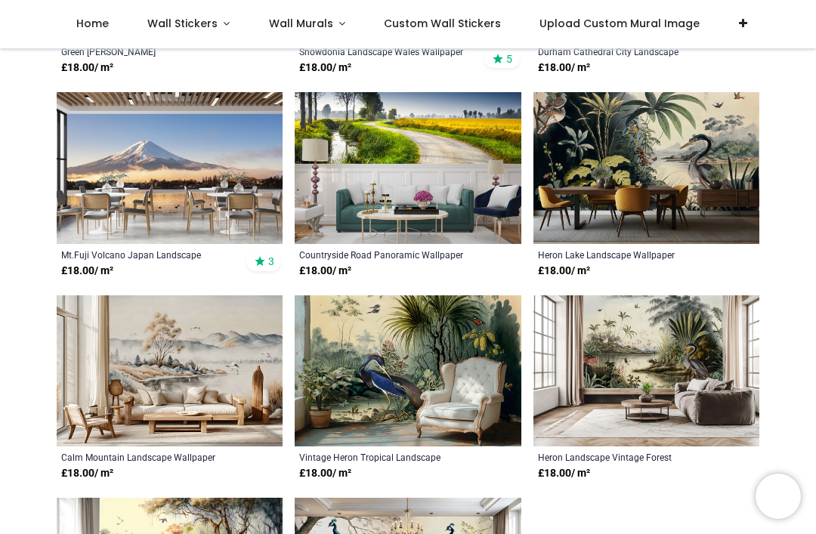
scroll to position [5740, 0]
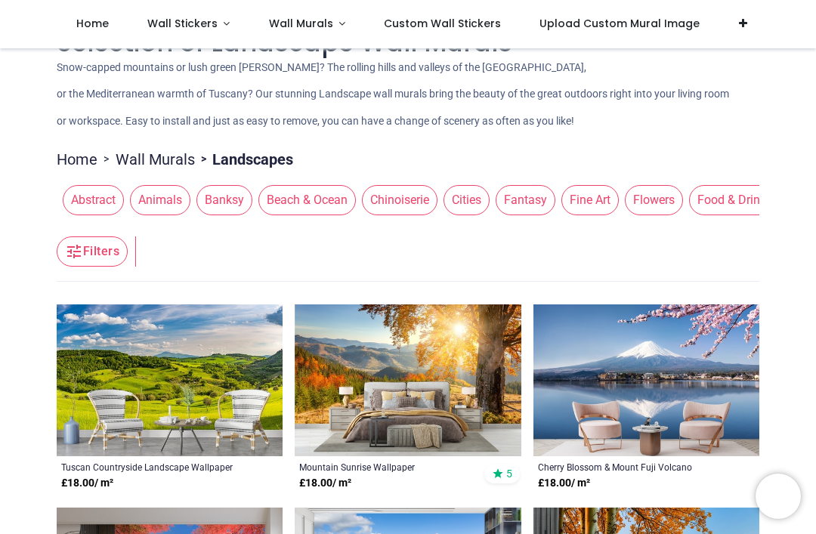
scroll to position [42, 0]
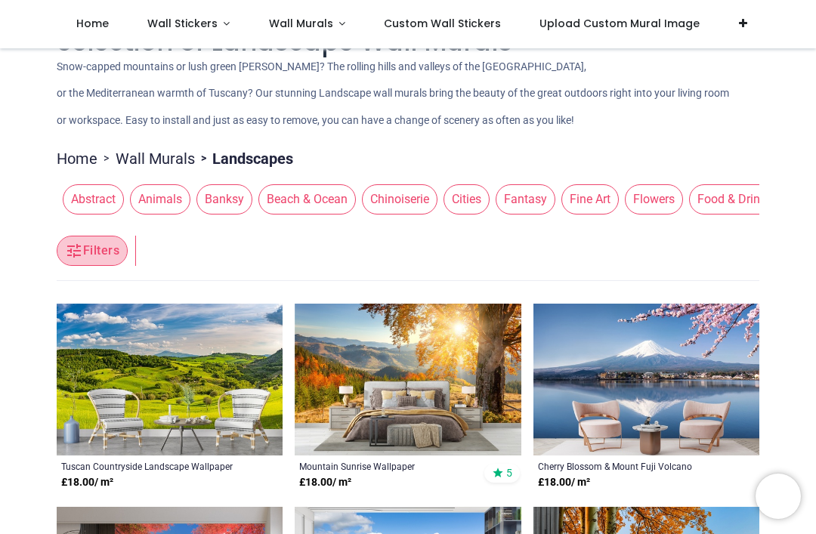
click at [85, 244] on button "Filters" at bounding box center [92, 251] width 71 height 30
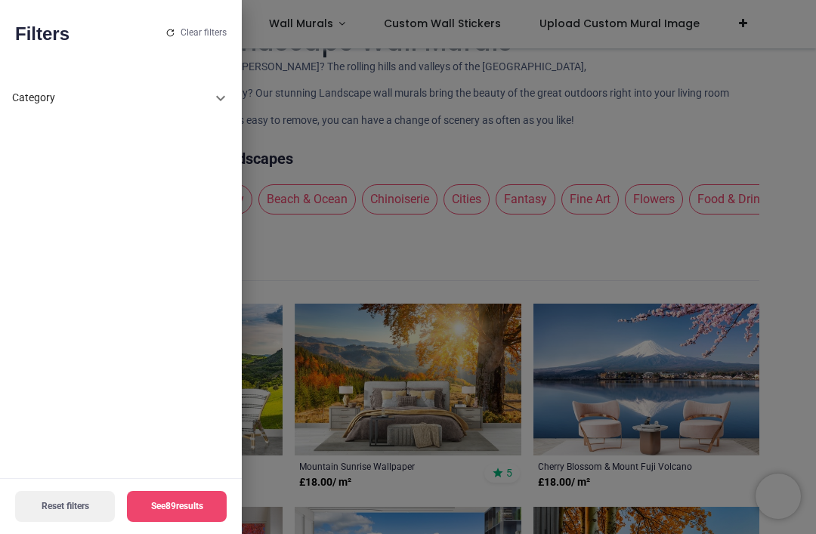
click at [763, 263] on div at bounding box center [408, 267] width 816 height 534
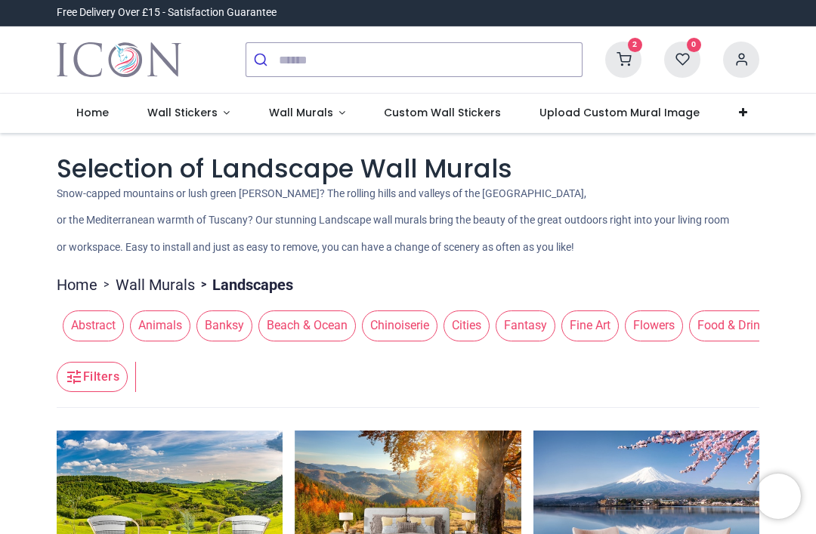
scroll to position [0, 0]
click at [153, 283] on link "Wall Murals" at bounding box center [155, 284] width 79 height 21
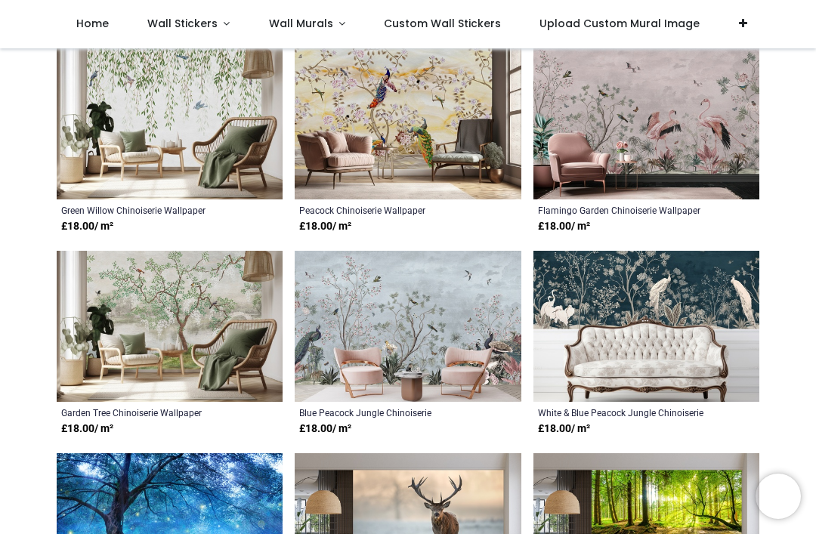
scroll to position [706, 0]
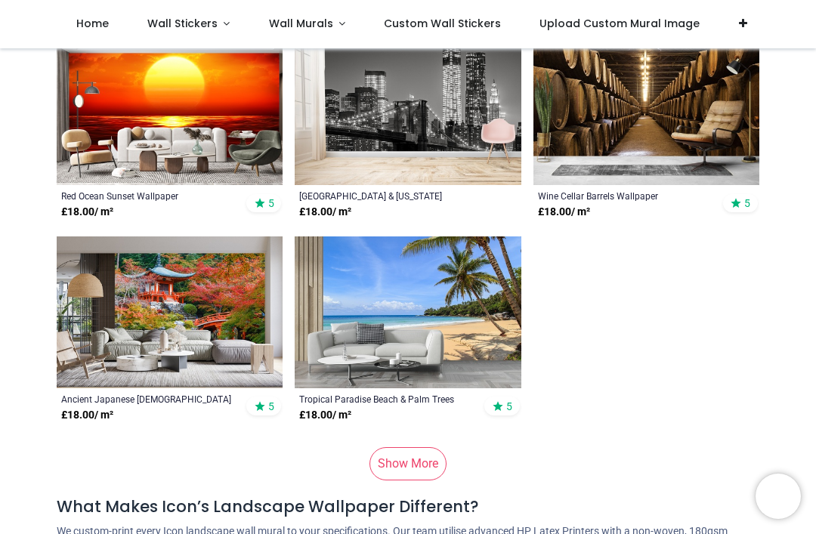
scroll to position [3891, 0]
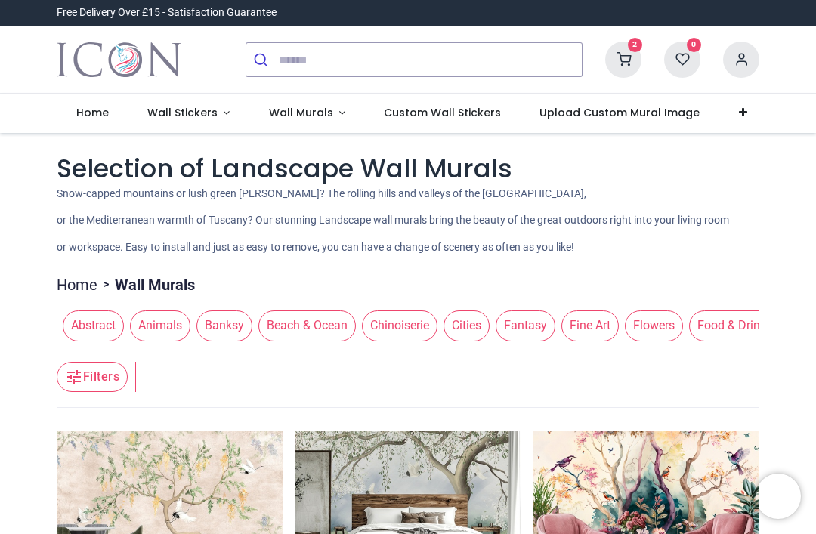
click at [623, 60] on icon at bounding box center [624, 60] width 36 height 36
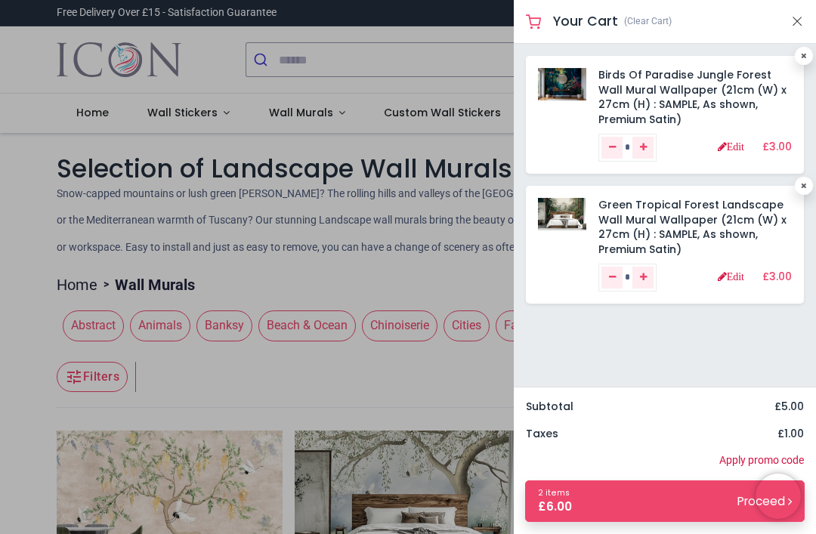
click at [19, 206] on div at bounding box center [408, 267] width 816 height 534
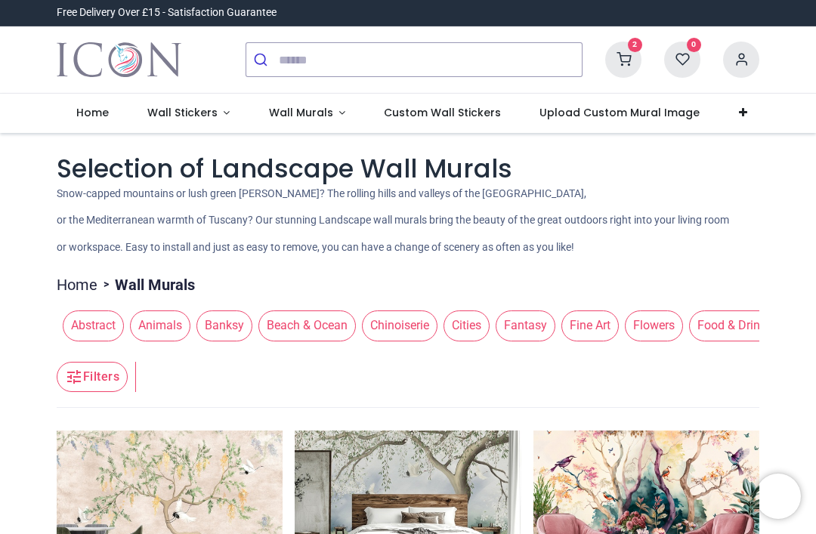
click at [308, 111] on span "Wall Murals" at bounding box center [301, 112] width 64 height 15
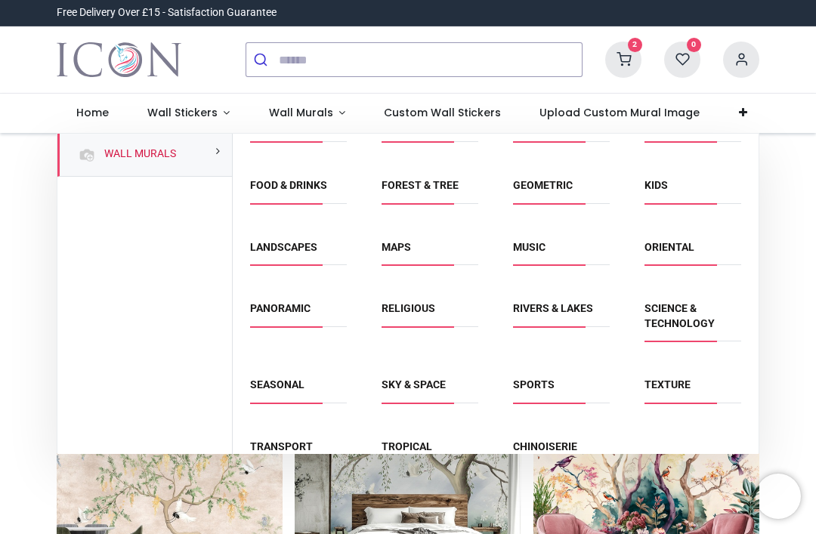
scroll to position [92, 0]
click at [557, 444] on link "Chinoiserie" at bounding box center [545, 447] width 64 height 12
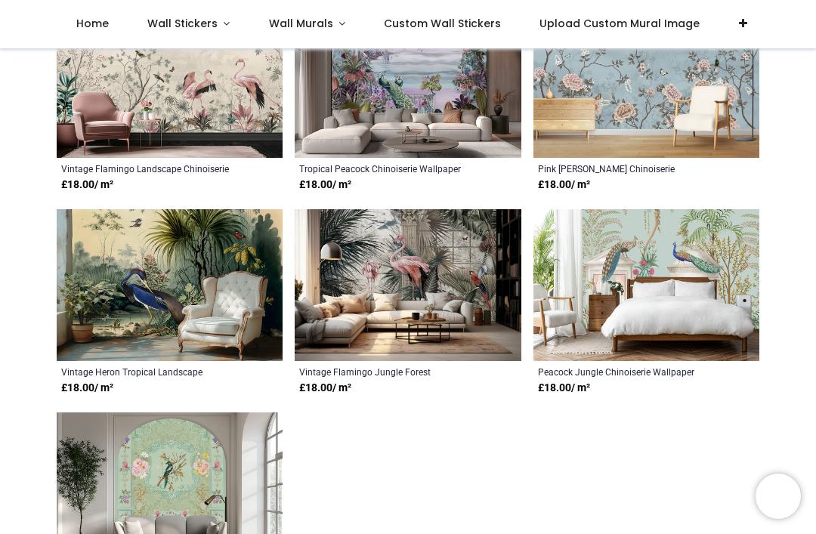
scroll to position [1710, 0]
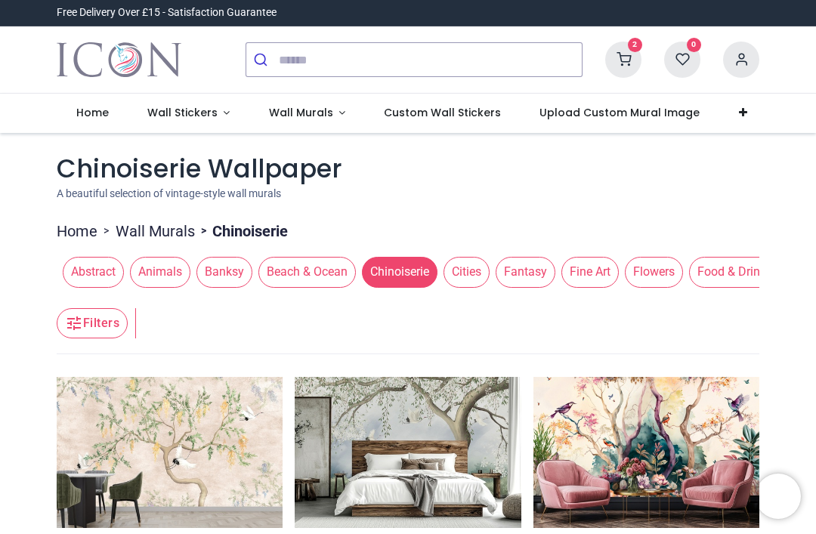
click at [327, 107] on span "Wall Murals" at bounding box center [302, 112] width 67 height 15
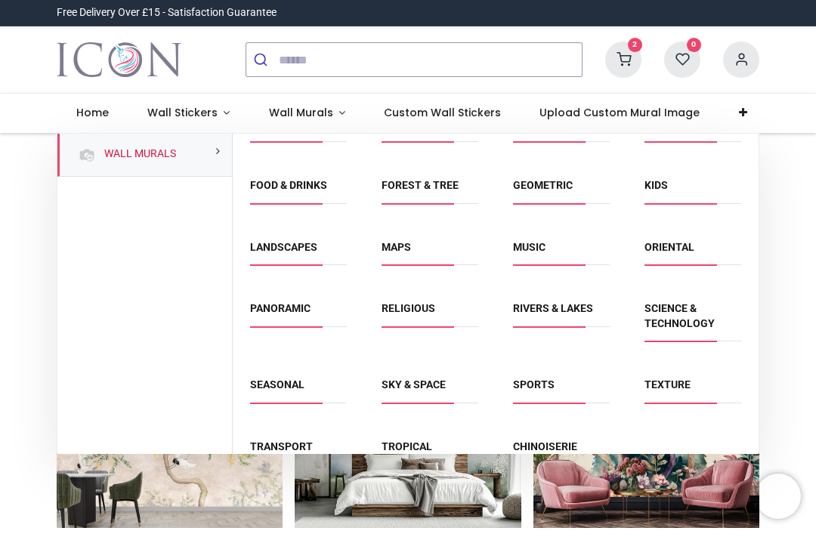
scroll to position [92, 0]
click at [423, 447] on link "Tropical" at bounding box center [407, 447] width 51 height 12
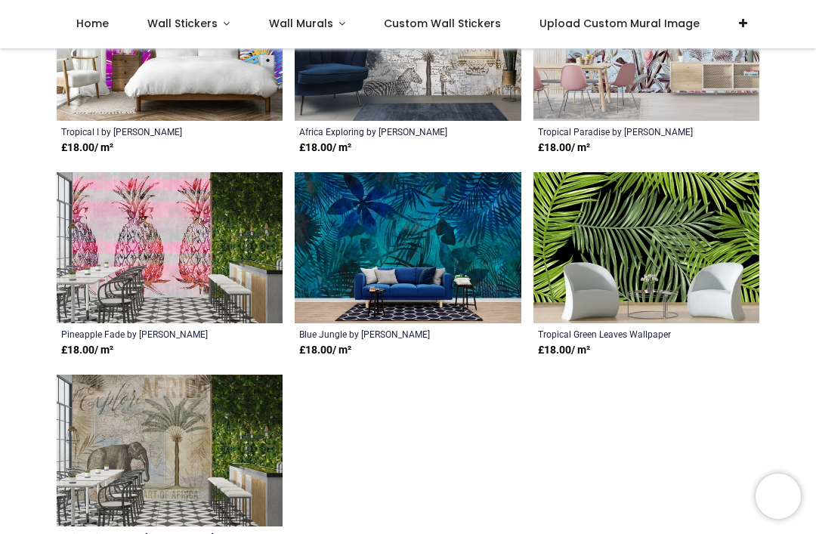
scroll to position [1845, 0]
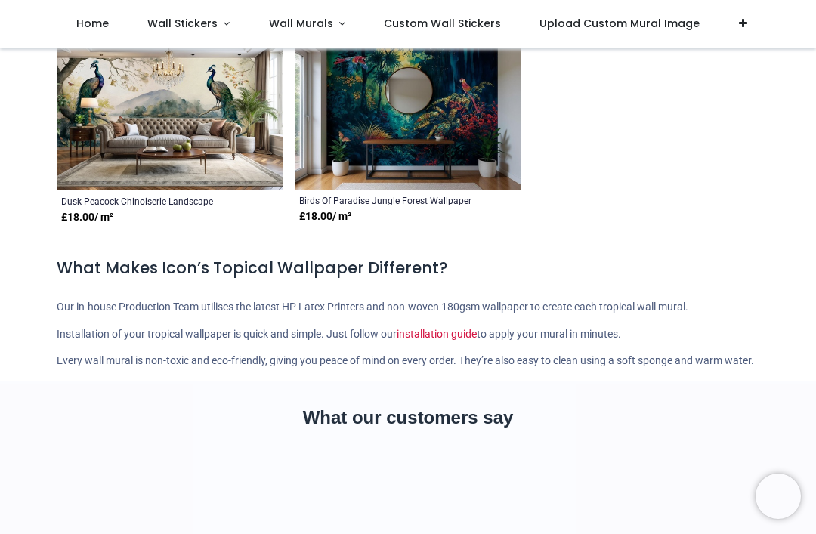
scroll to position [3807, 0]
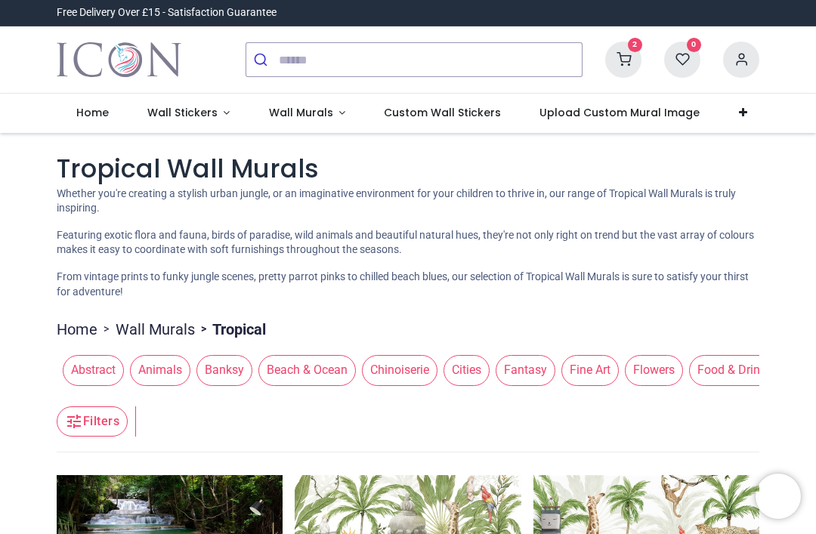
click at [627, 60] on icon at bounding box center [624, 60] width 36 height 36
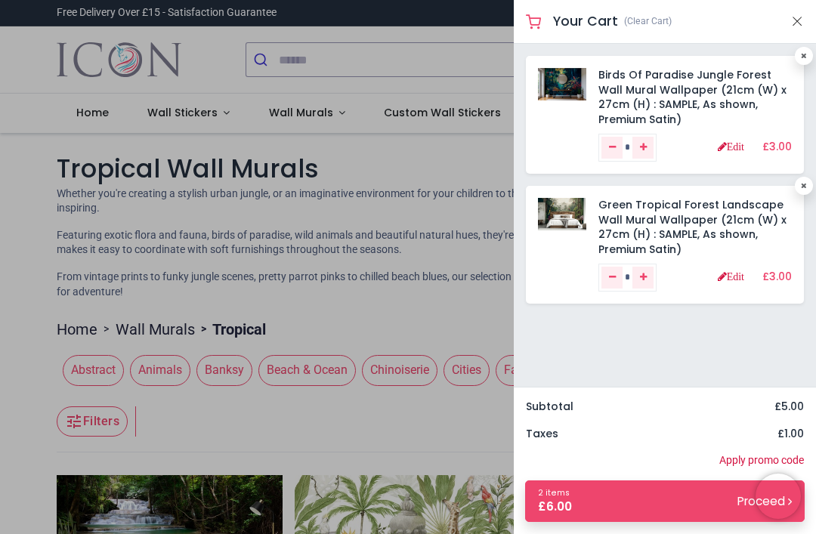
click at [668, 496] on link "2 items £ 6.00 Proceed" at bounding box center [665, 502] width 280 height 42
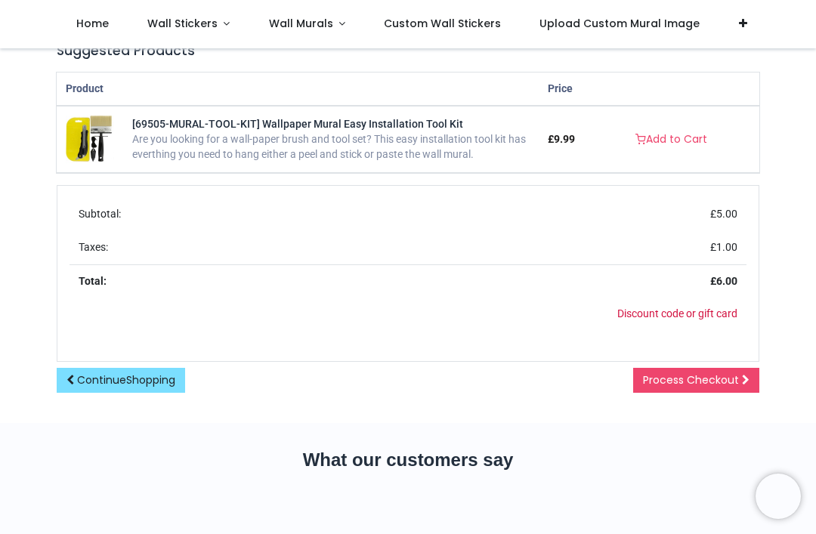
scroll to position [559, 0]
click at [725, 379] on span "Process Checkout" at bounding box center [691, 379] width 96 height 15
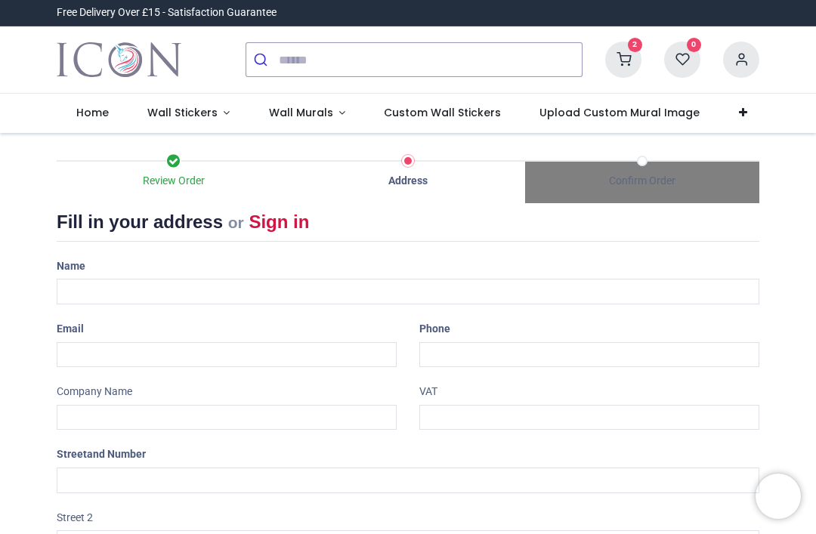
select select "***"
click at [82, 283] on input "text" at bounding box center [408, 292] width 703 height 26
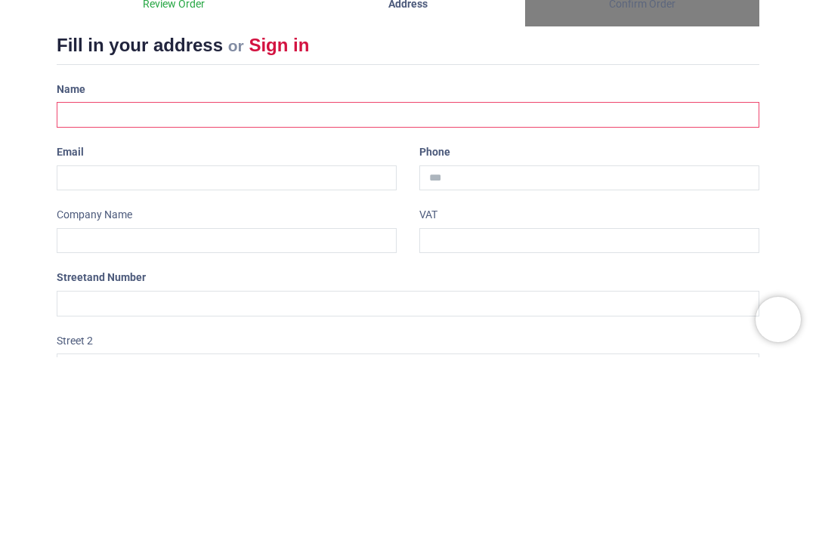
type input "**********"
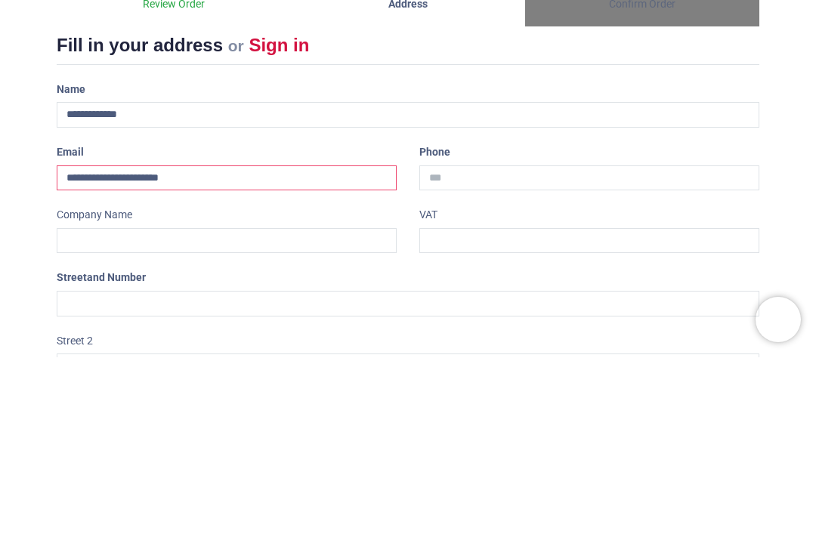
click at [156, 342] on input "**********" at bounding box center [227, 355] width 340 height 26
type input "**********"
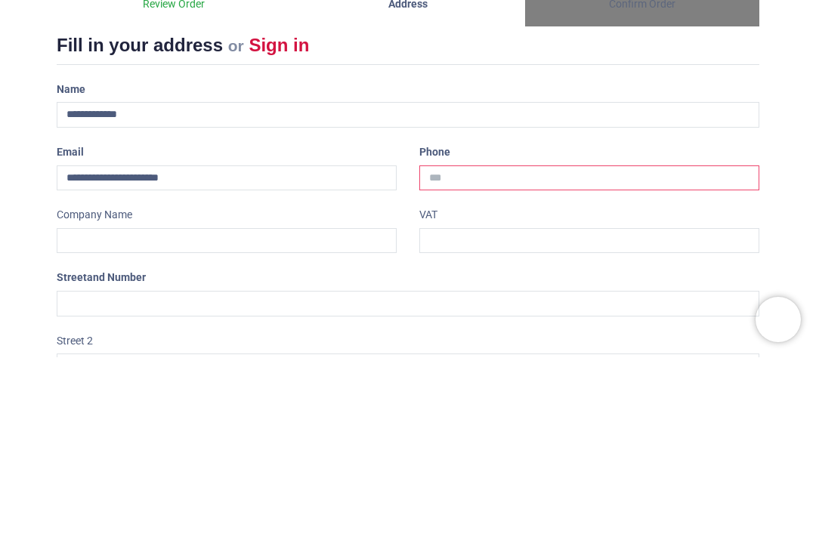
click at [505, 342] on input "tel" at bounding box center [590, 355] width 340 height 26
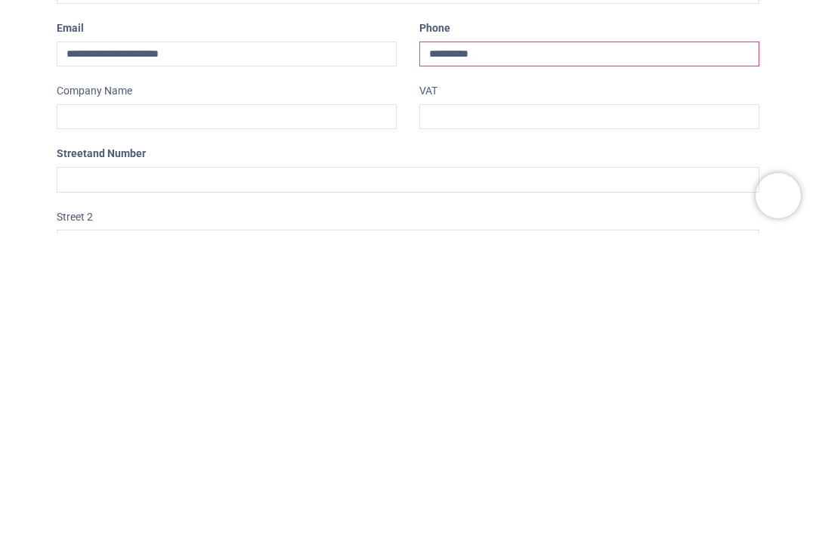
click at [433, 342] on input "**********" at bounding box center [590, 355] width 340 height 26
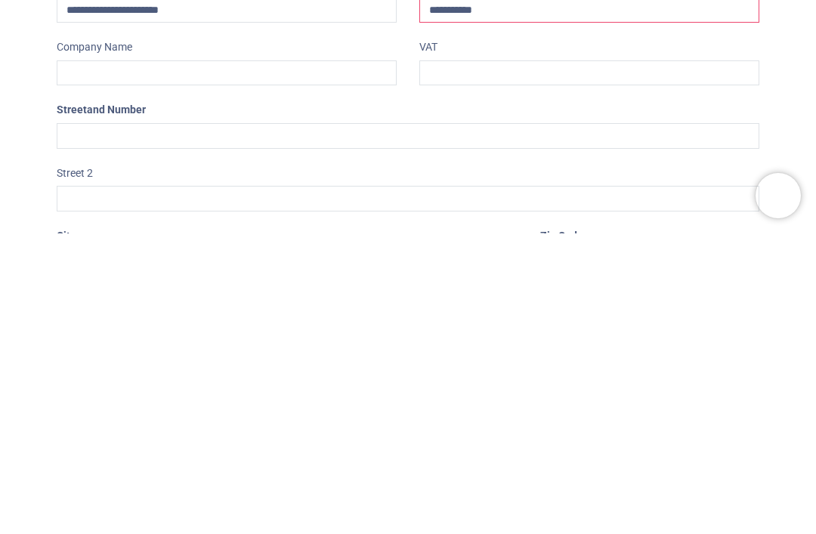
type input "**********"
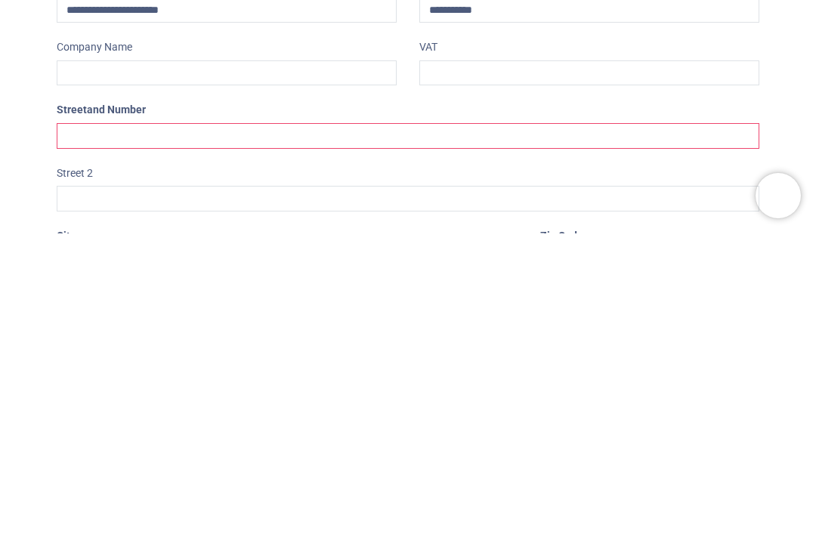
click at [412, 424] on input "text" at bounding box center [408, 437] width 703 height 26
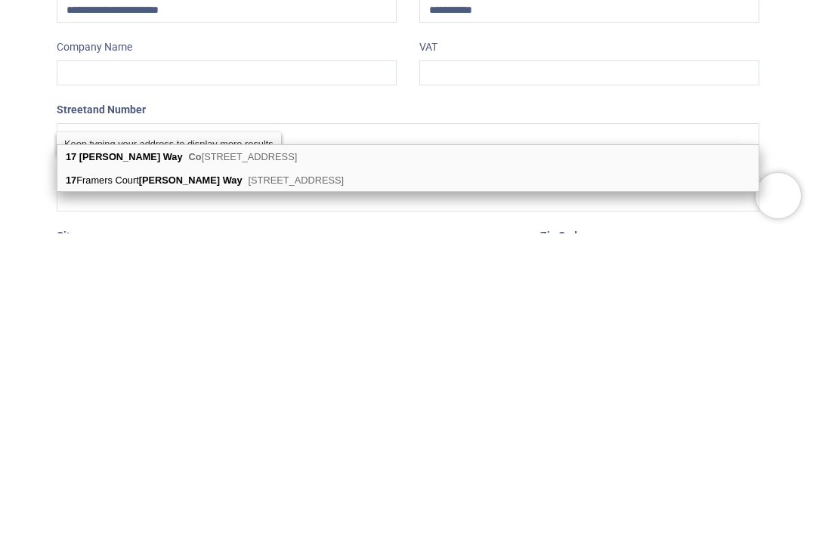
click at [163, 452] on b "Way" at bounding box center [173, 457] width 20 height 11
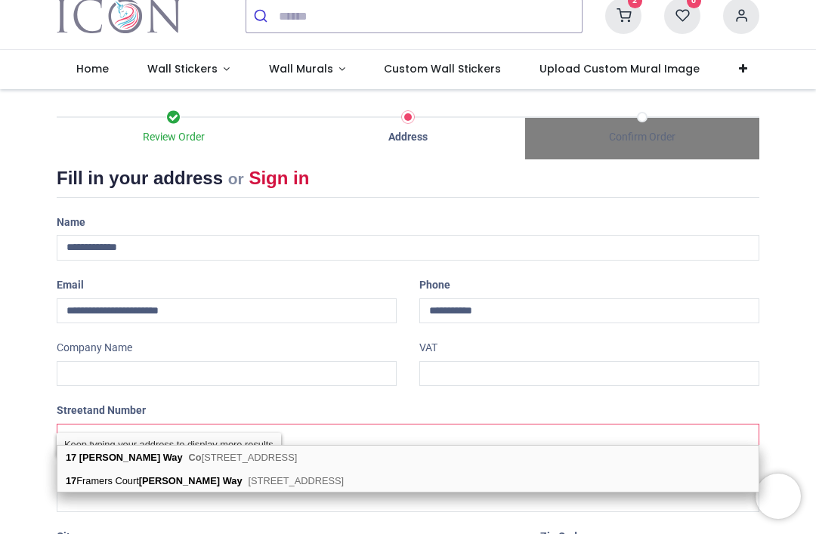
type input "**********"
type input "********"
select select "***"
type input "*****"
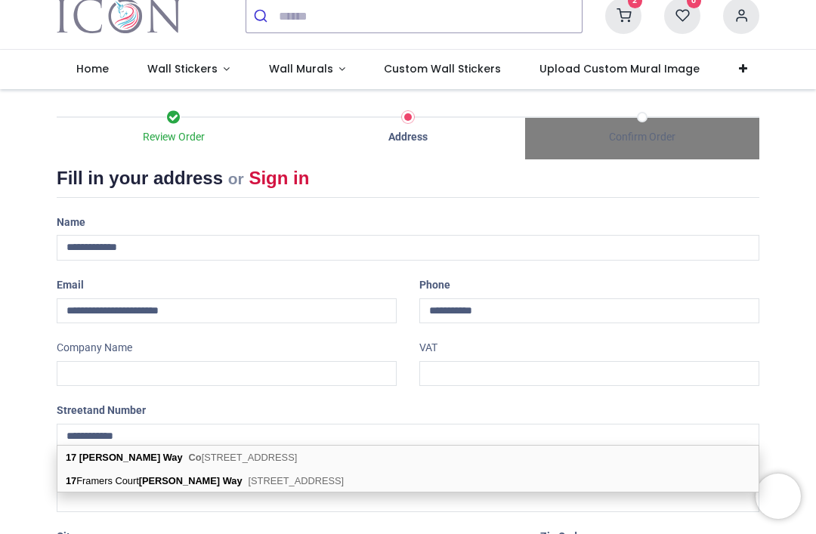
click at [114, 451] on div "17 Ellis Way Co nwy, LL32 8GU" at bounding box center [408, 457] width 702 height 23
select select "***"
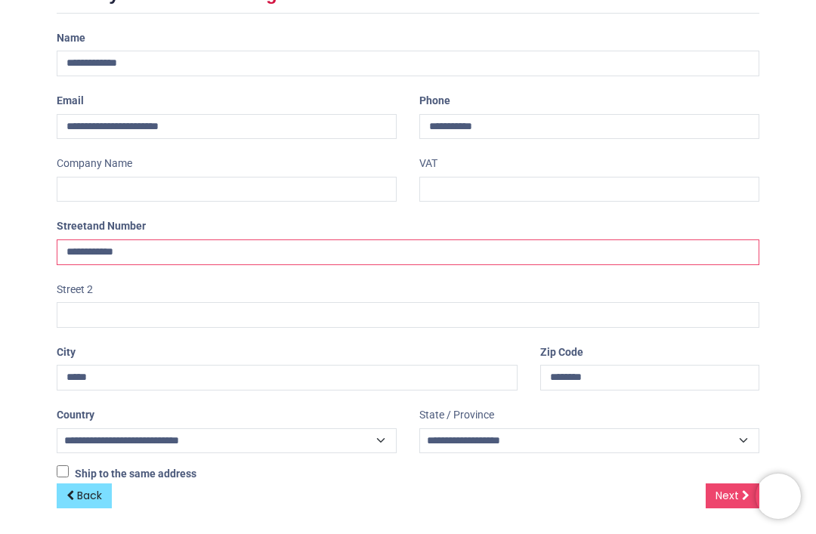
scroll to position [225, 0]
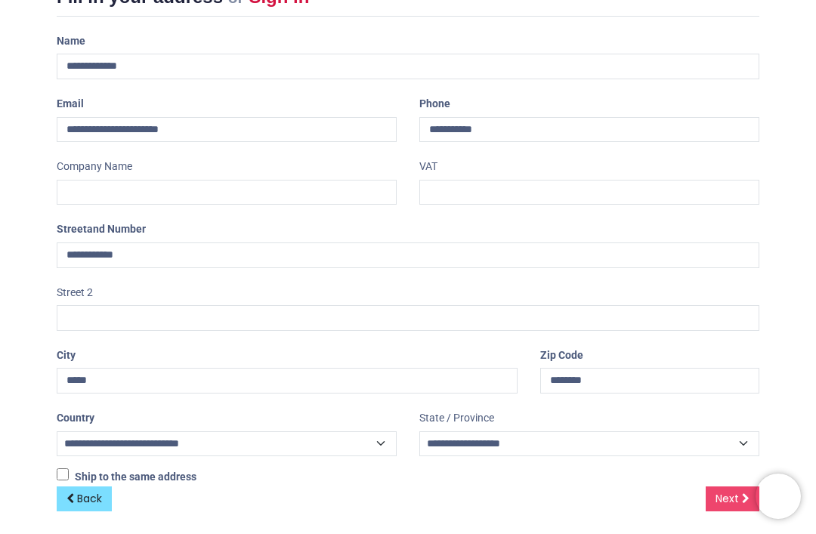
click at [720, 492] on span "Next" at bounding box center [727, 498] width 23 height 15
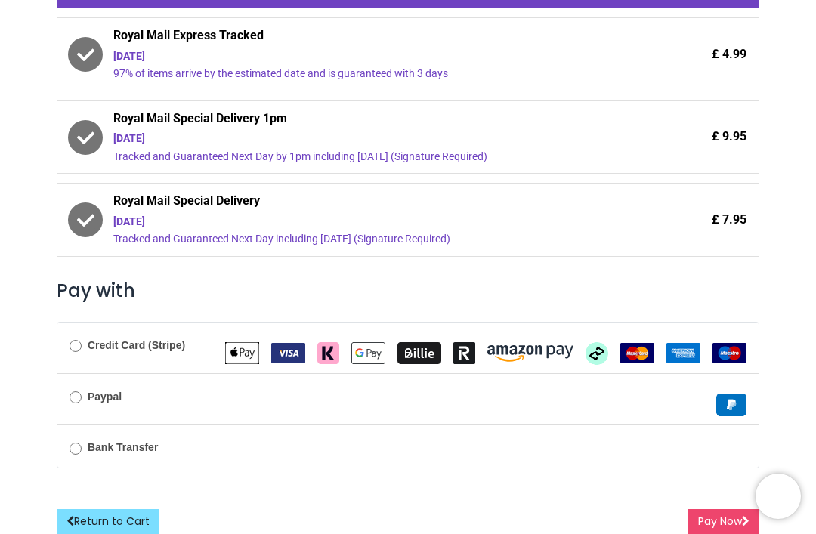
scroll to position [360, 0]
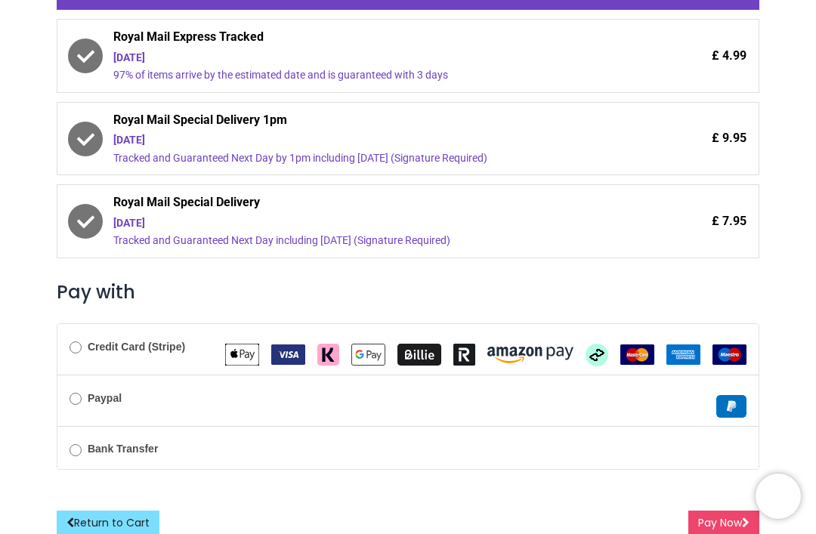
click at [717, 511] on button "Pay Now" at bounding box center [724, 524] width 71 height 26
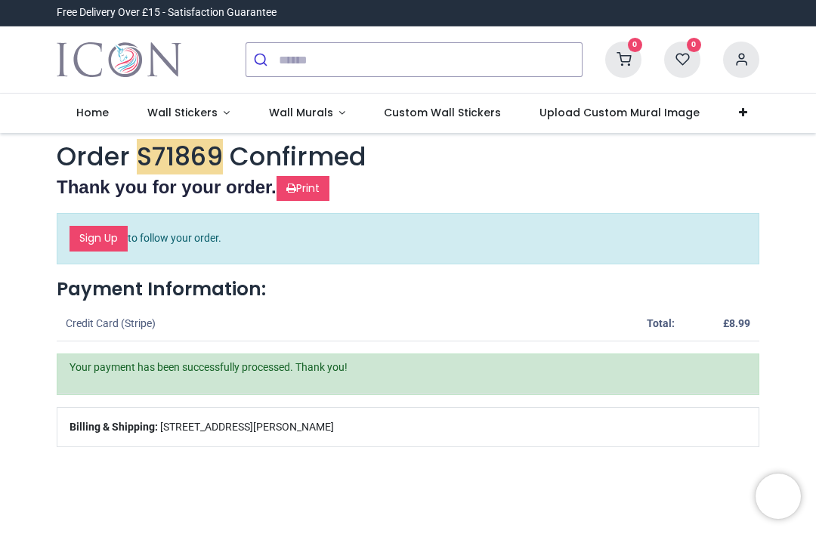
click at [335, 111] on link "Wall Murals" at bounding box center [307, 113] width 116 height 39
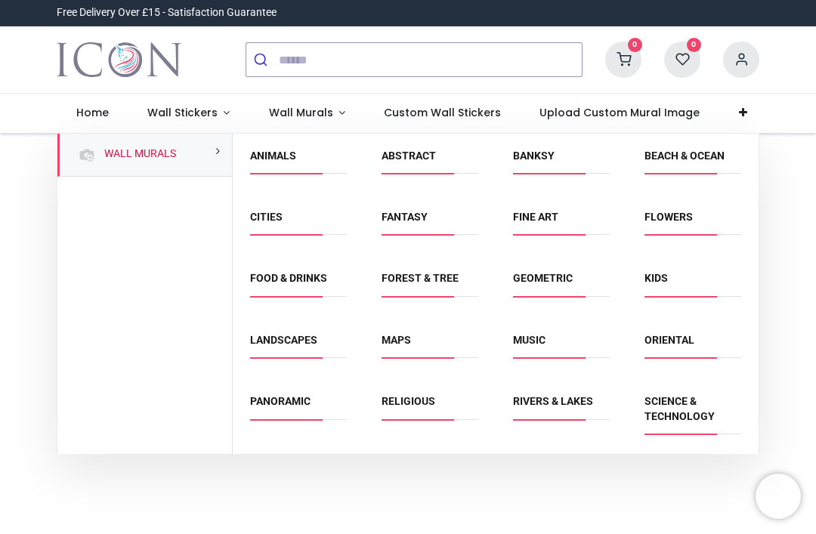
click at [530, 150] on link "Banksy" at bounding box center [534, 156] width 42 height 12
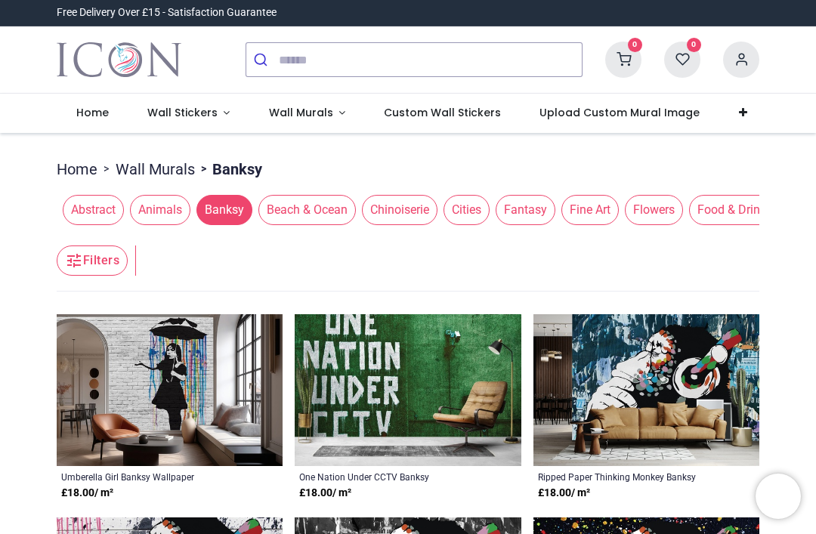
click at [218, 110] on link "Wall Stickers" at bounding box center [189, 113] width 122 height 39
click at [329, 112] on span "Wall Murals" at bounding box center [302, 112] width 67 height 15
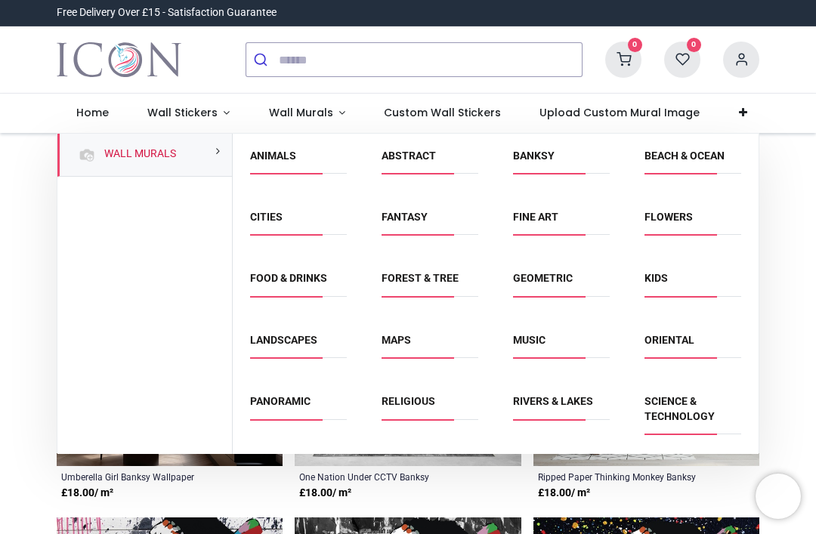
click at [531, 212] on link "Fine Art" at bounding box center [535, 217] width 45 height 12
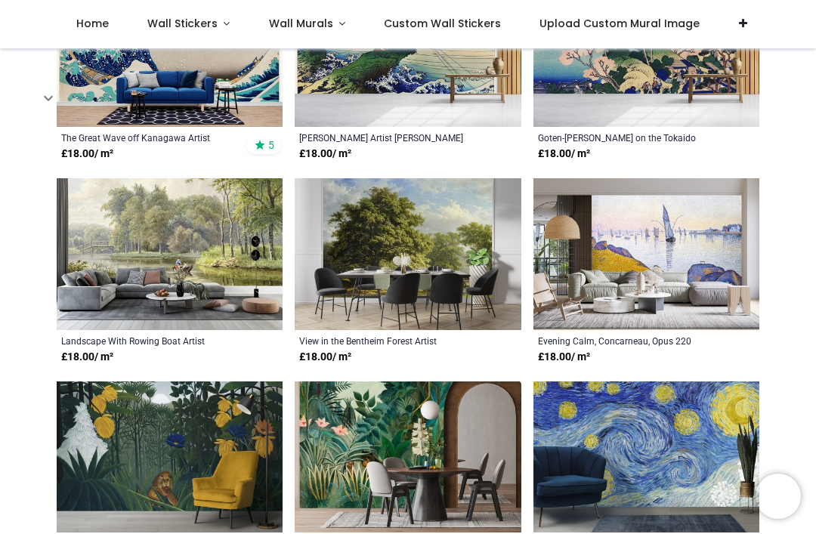
scroll to position [401, 0]
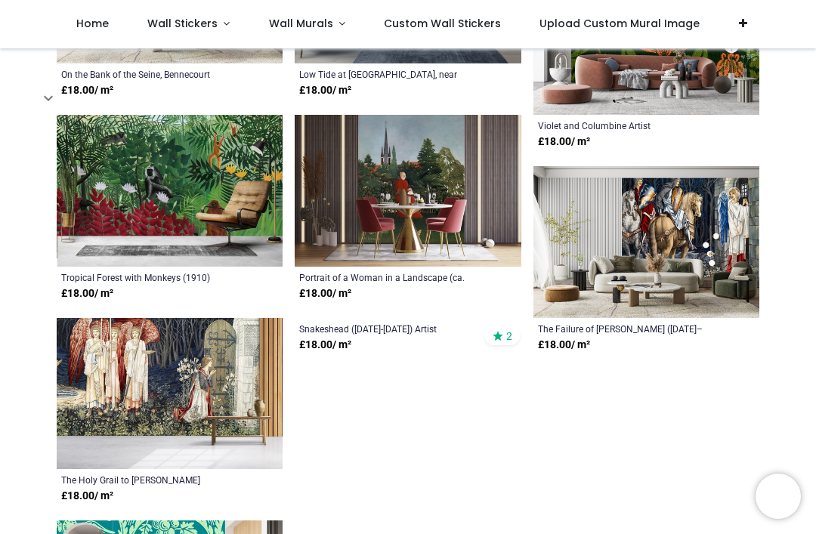
scroll to position [7213, 0]
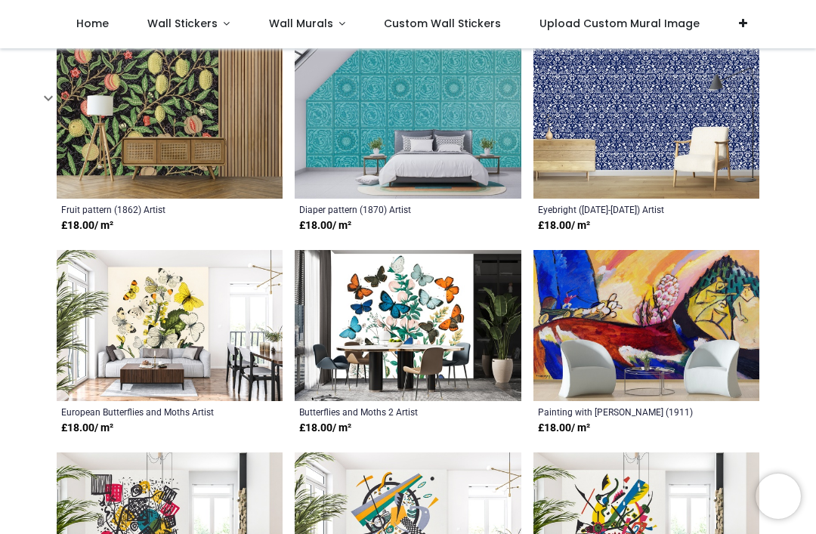
scroll to position [8041, 0]
